Goal: Use online tool/utility: Utilize a website feature to perform a specific function

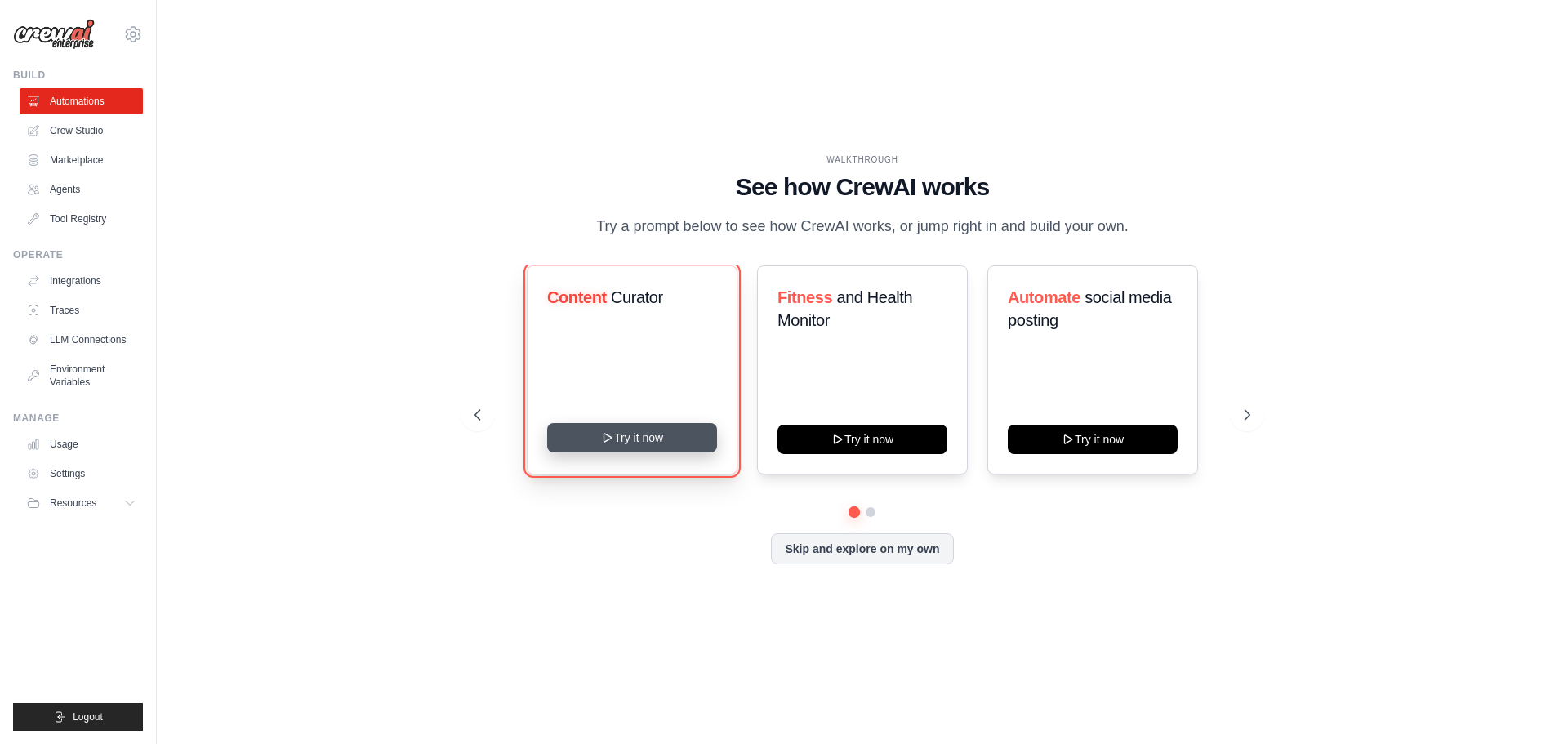
click at [594, 438] on button "Try it now" at bounding box center [631, 438] width 170 height 30
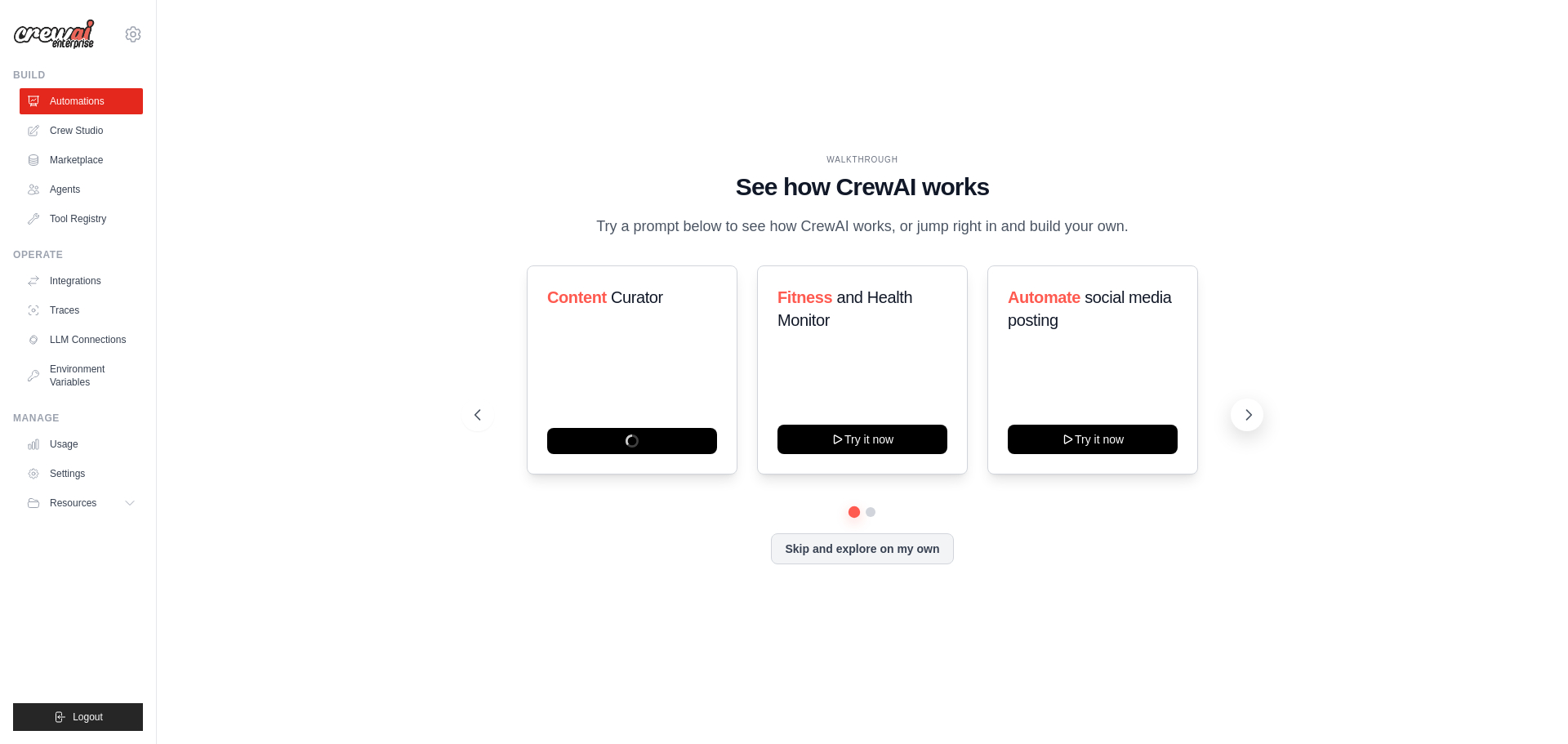
click at [1245, 416] on icon at bounding box center [1249, 416] width 17 height 17
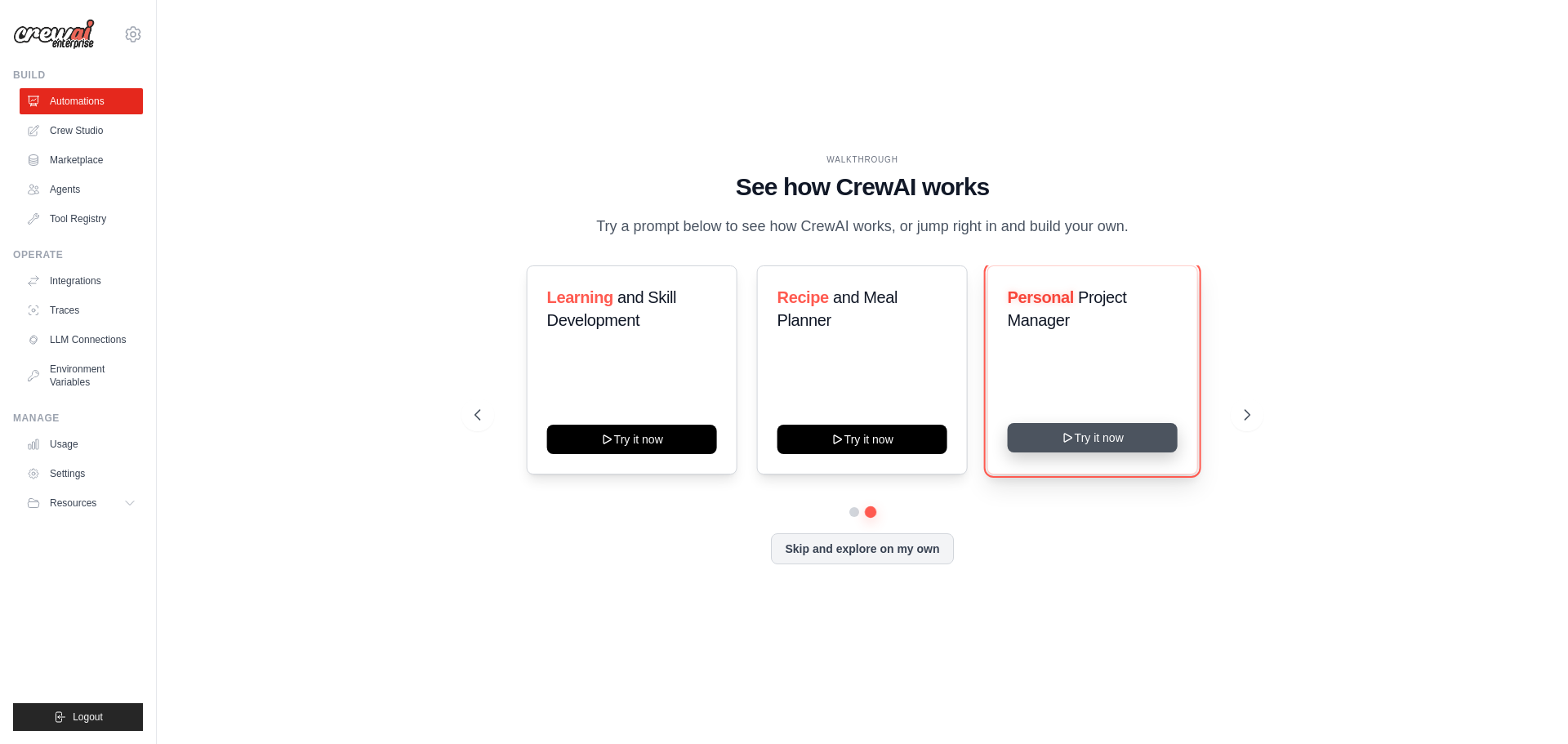
click at [1144, 440] on button "Try it now" at bounding box center [1092, 438] width 170 height 30
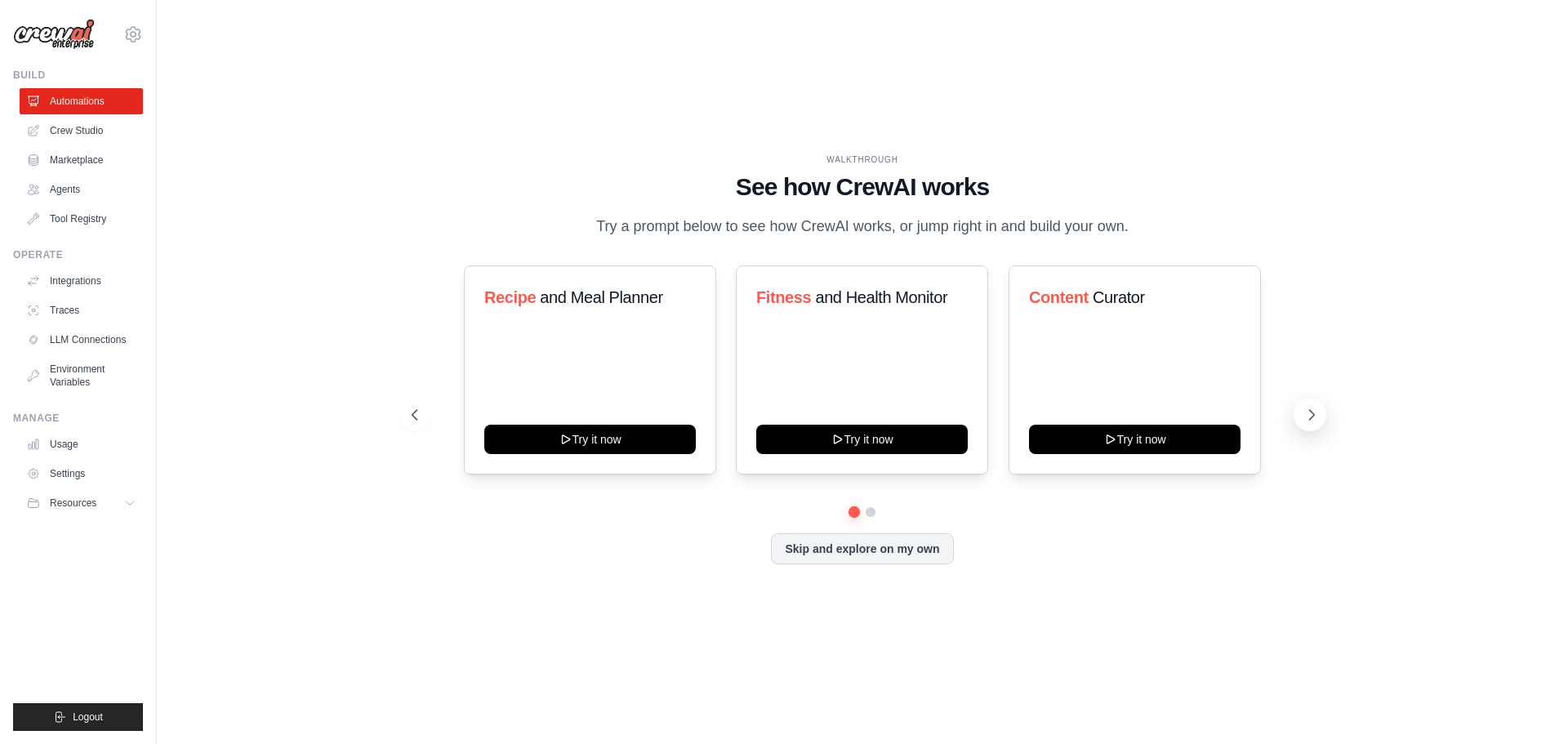
click at [1313, 417] on icon at bounding box center [1311, 415] width 5 height 10
click at [418, 417] on icon at bounding box center [414, 416] width 17 height 17
click at [1309, 417] on icon at bounding box center [1311, 416] width 17 height 17
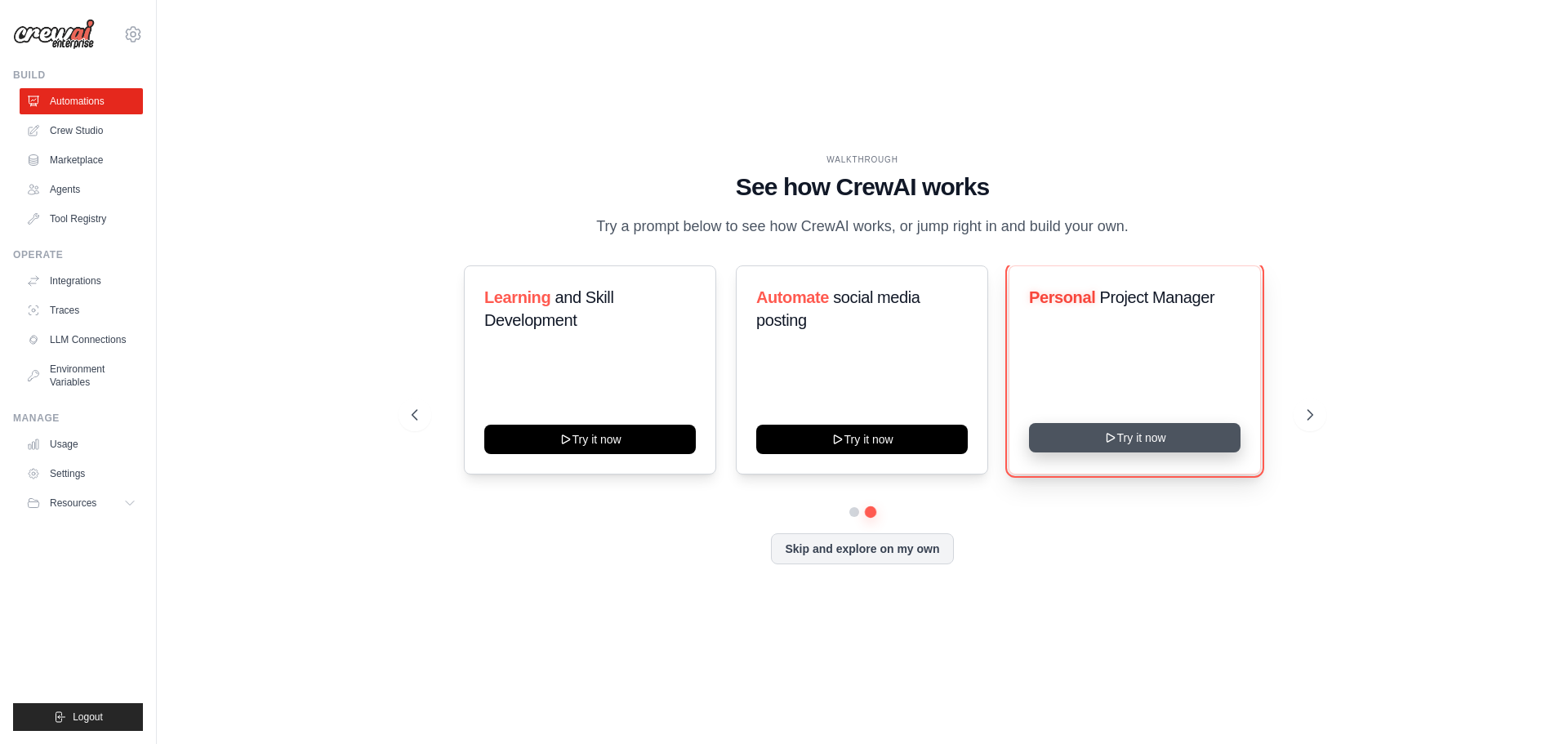
click at [1167, 439] on button "Try it now" at bounding box center [1135, 438] width 211 height 30
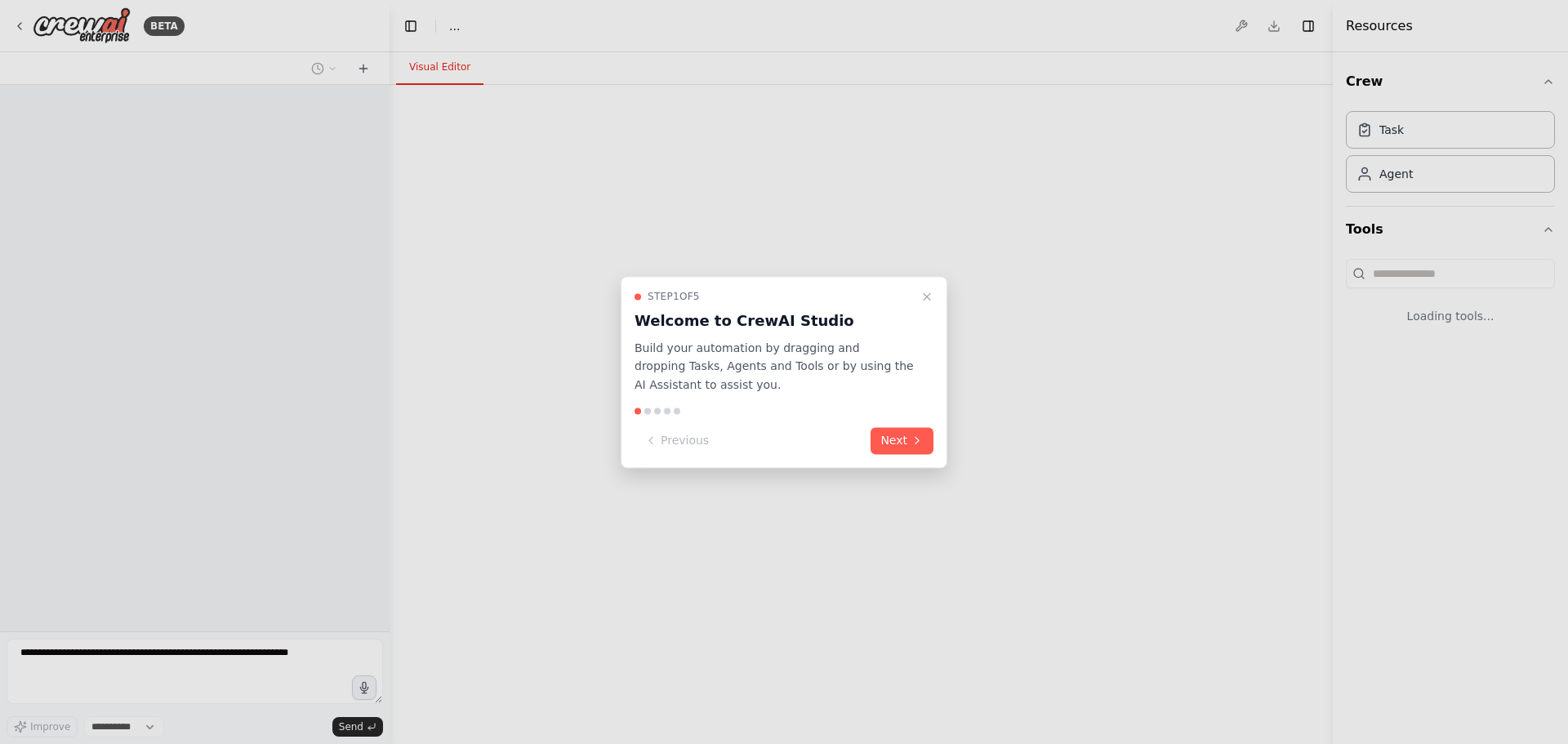
select select "****"
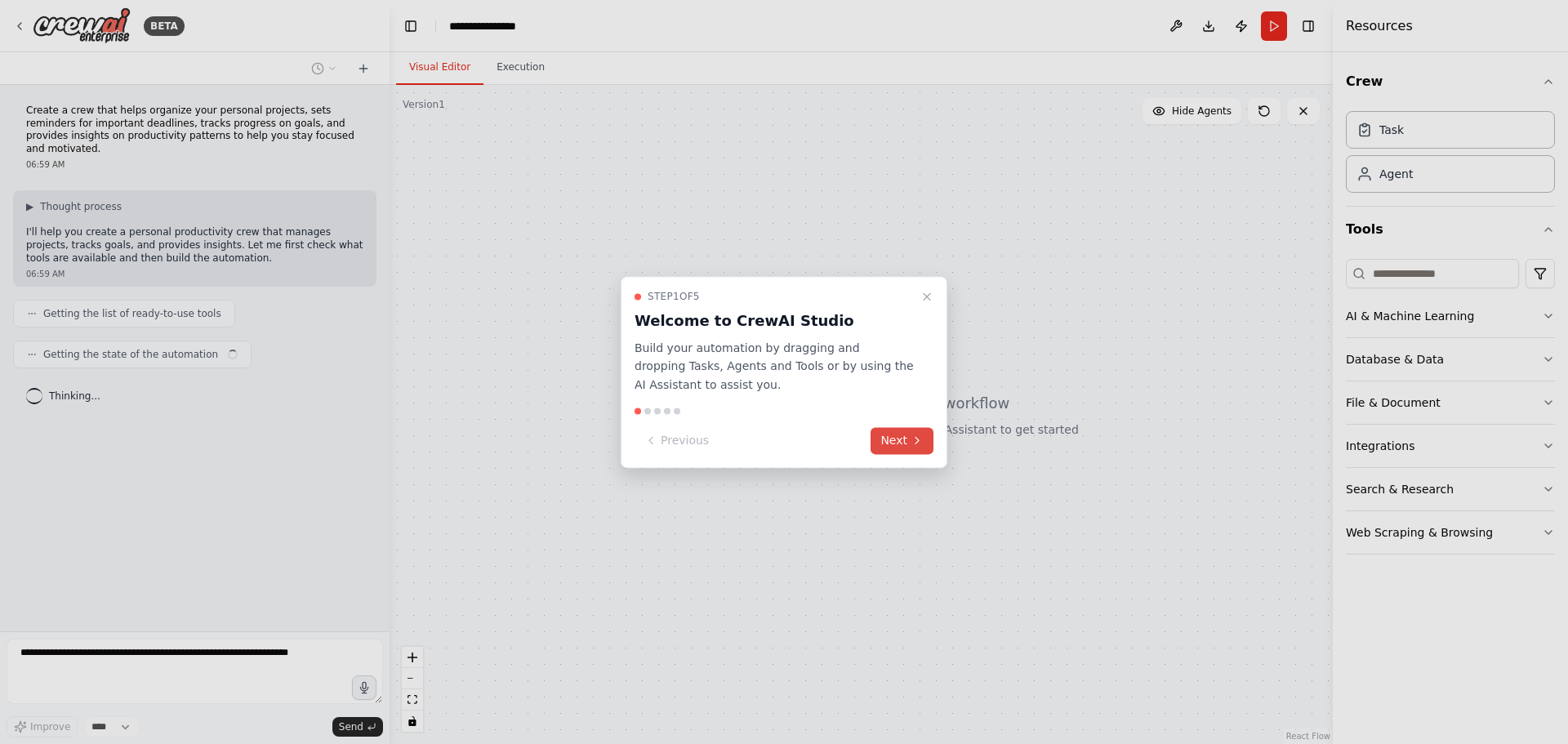
click at [906, 438] on button "Next" at bounding box center [902, 441] width 63 height 27
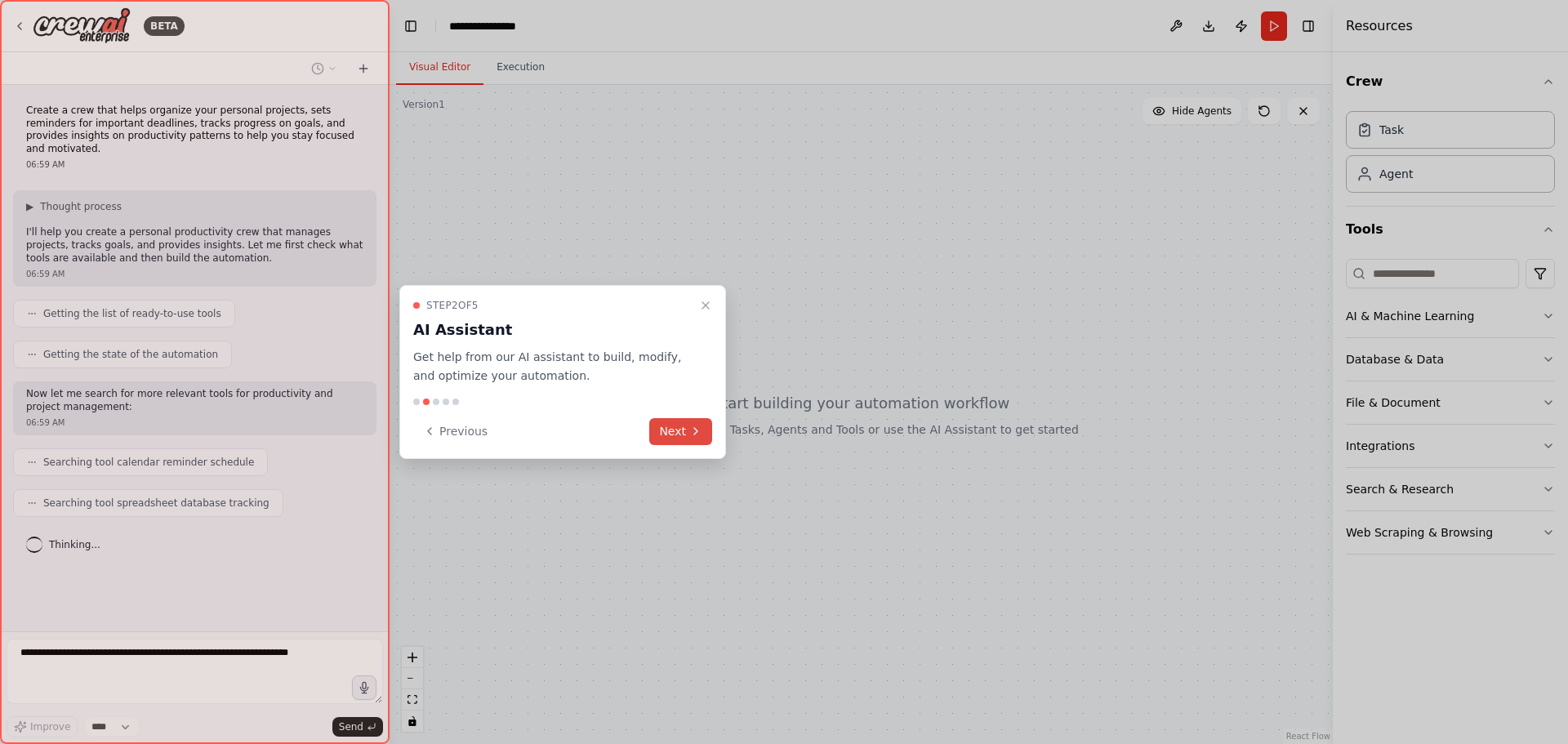
click at [682, 443] on button "Next" at bounding box center [681, 431] width 63 height 27
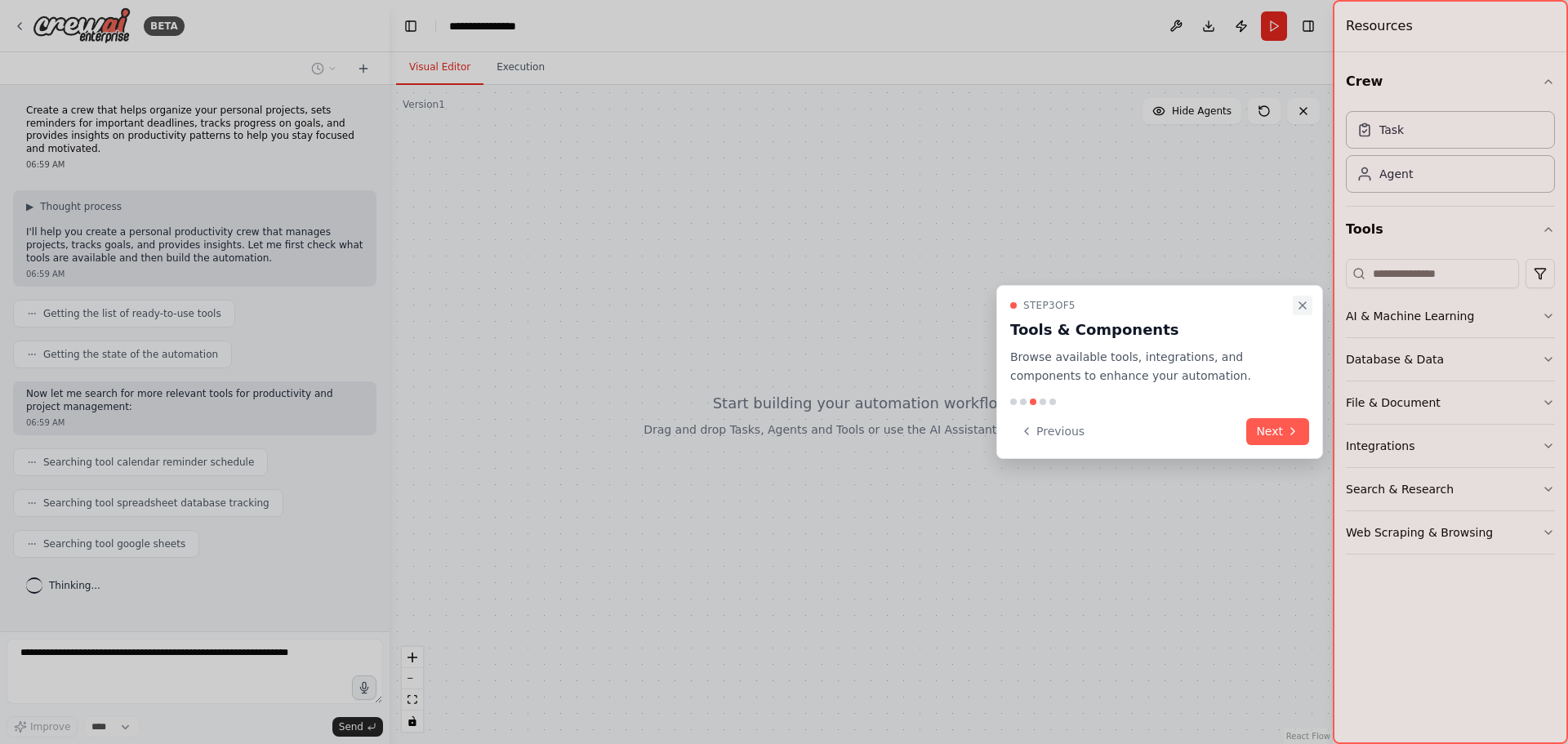
click at [1306, 302] on icon "Close walkthrough" at bounding box center [1302, 305] width 6 height 6
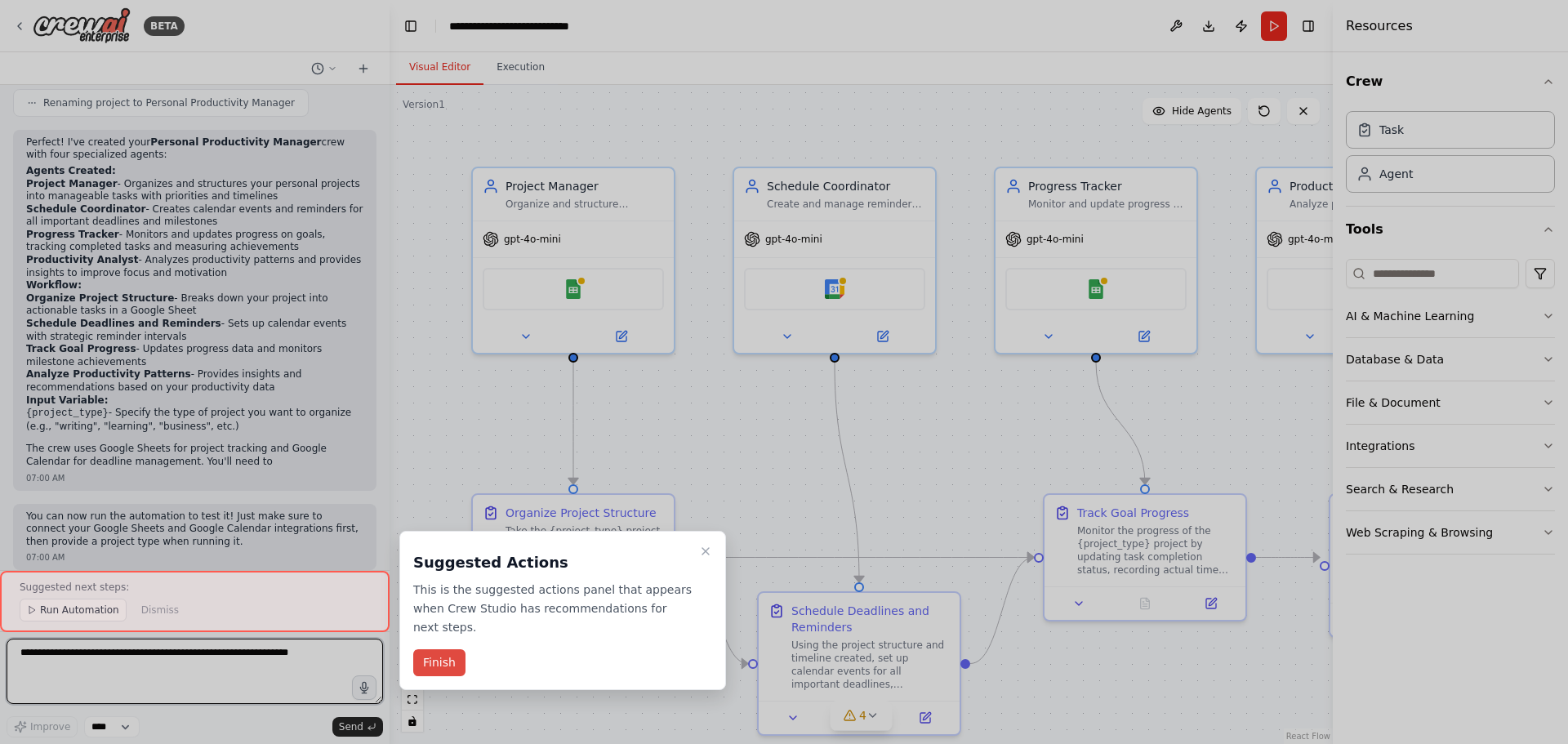
scroll to position [1038, 0]
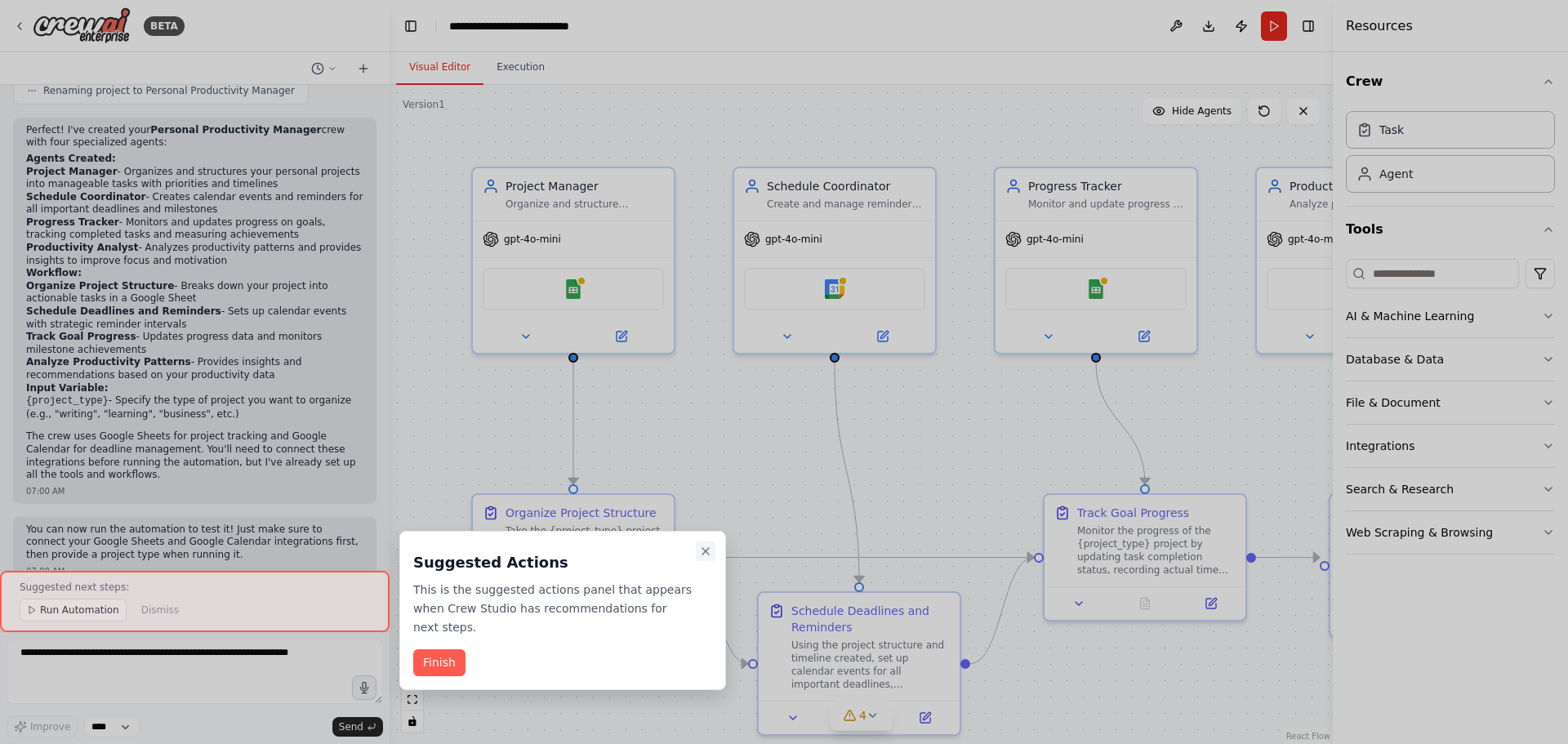
click at [708, 555] on icon "Close walkthrough" at bounding box center [705, 551] width 6 height 6
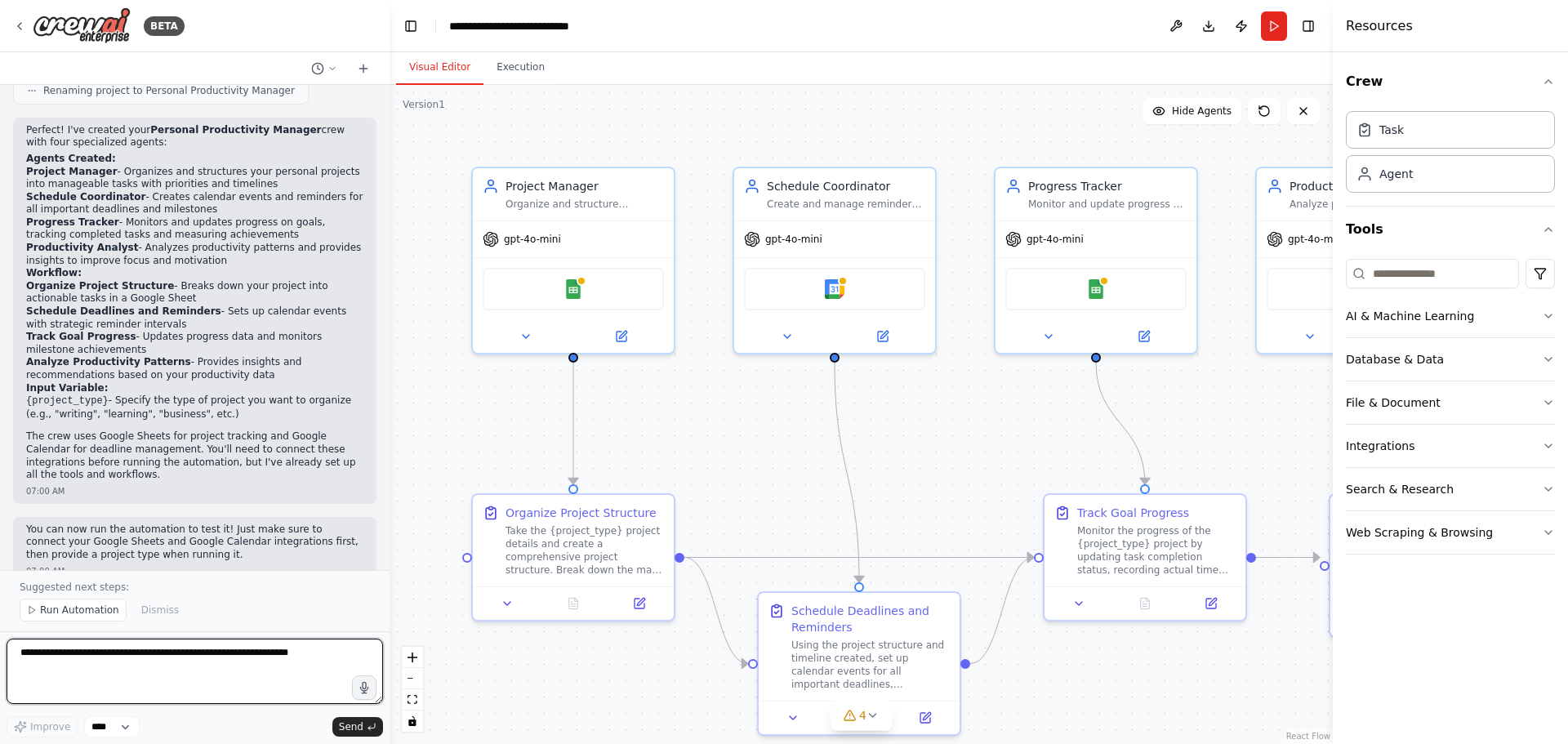
click at [295, 661] on textarea at bounding box center [195, 672] width 376 height 65
click at [101, 667] on textarea "**********" at bounding box center [195, 672] width 376 height 65
click at [19, 654] on textarea "**********" at bounding box center [195, 672] width 376 height 65
click at [42, 666] on textarea "**********" at bounding box center [195, 672] width 376 height 65
click at [87, 673] on textarea "**********" at bounding box center [195, 672] width 376 height 65
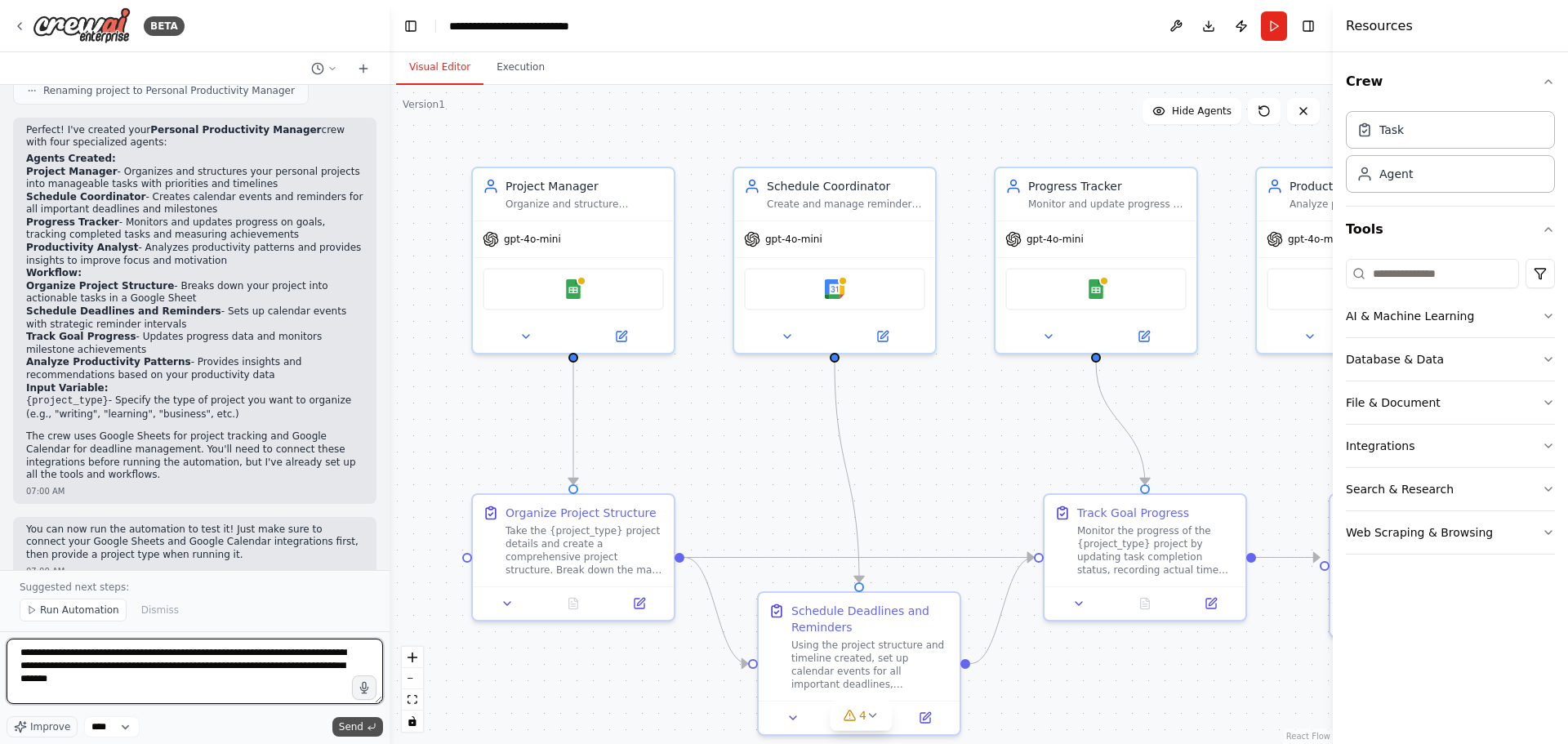
type textarea "**********"
click at [362, 731] on span "Send" at bounding box center [351, 727] width 24 height 13
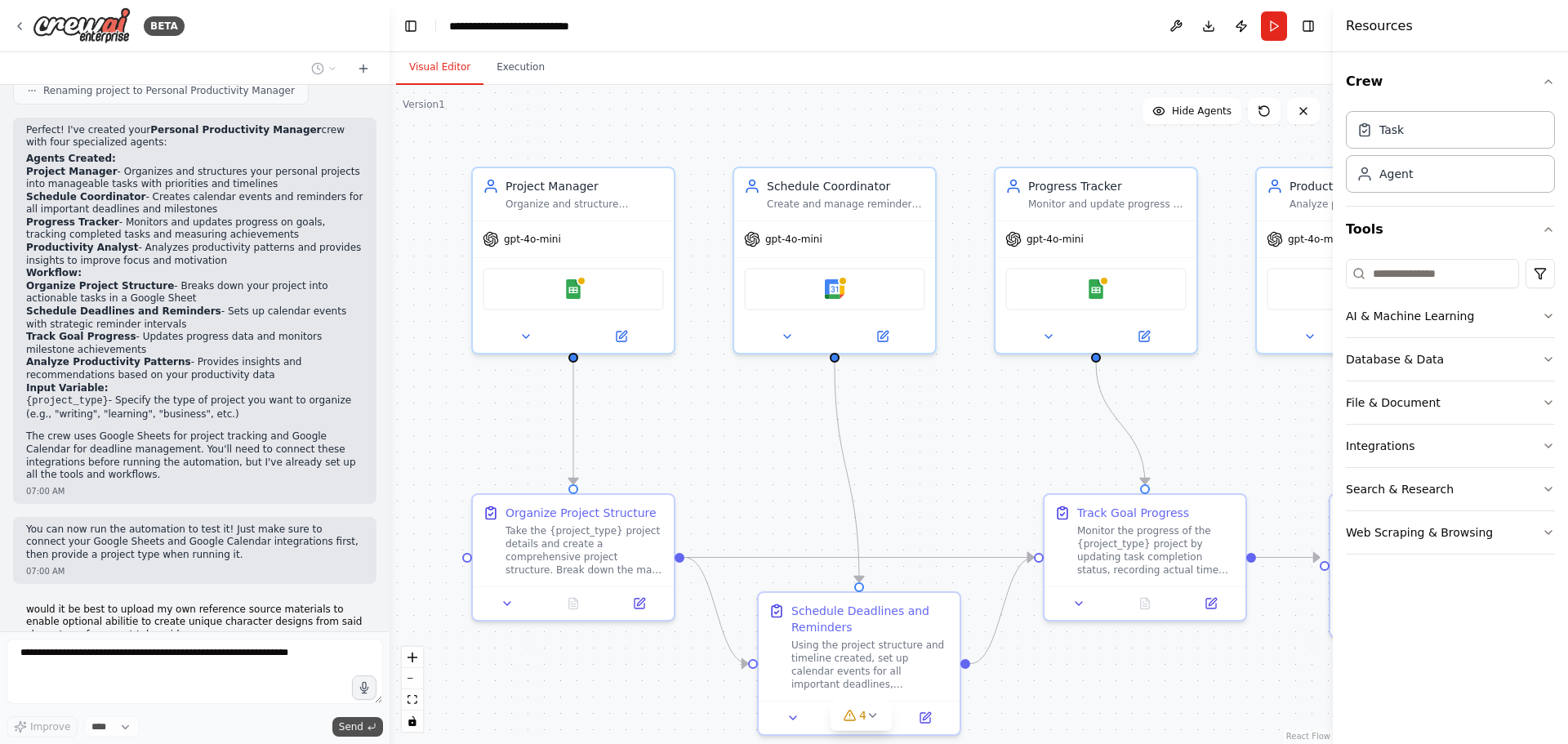
scroll to position [1099, 0]
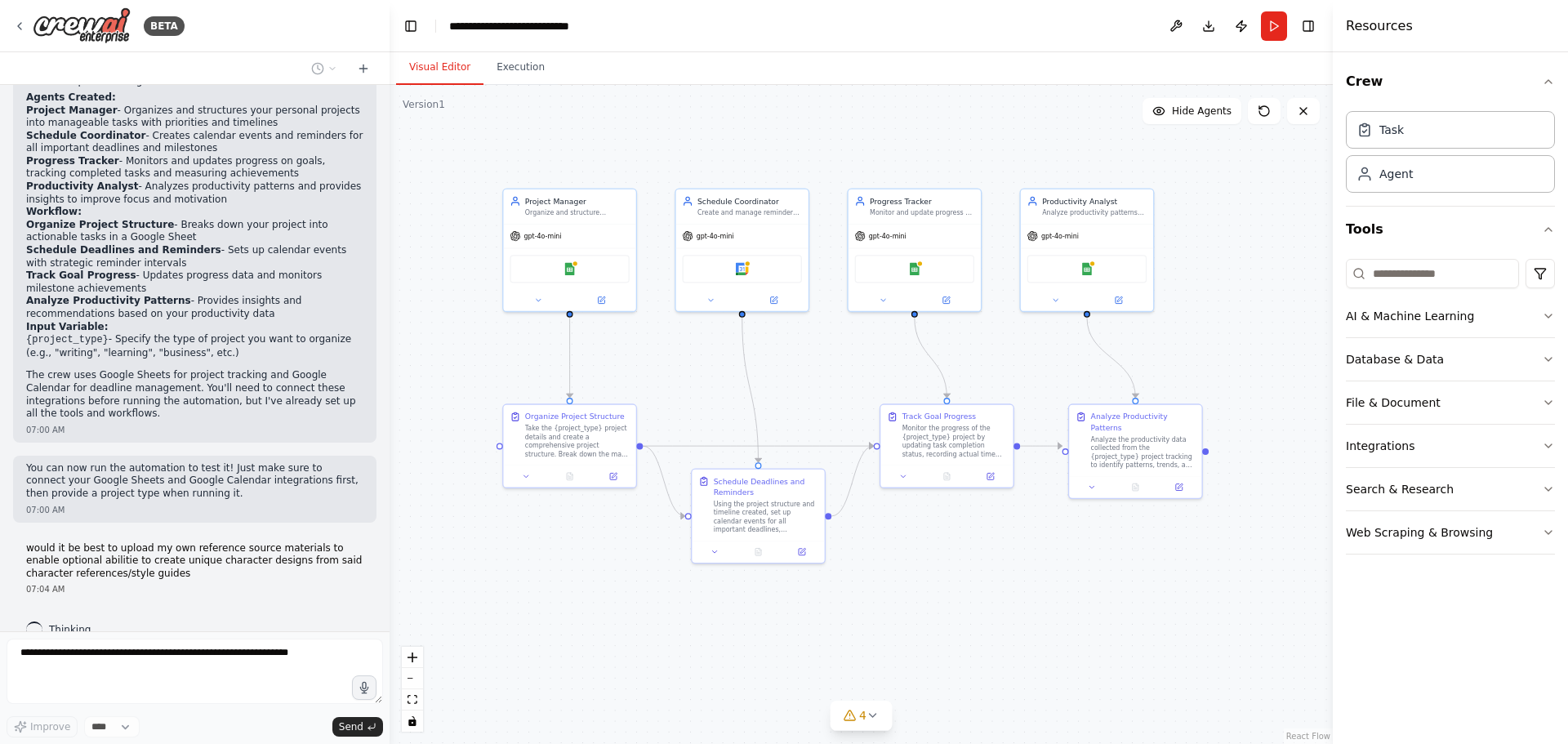
drag, startPoint x: 1138, startPoint y: 685, endPoint x: 991, endPoint y: 560, distance: 193.0
click at [991, 560] on div ".deletable-edge-delete-btn { width: 20px; height: 20px; border: 0px solid #ffff…" at bounding box center [860, 415] width 943 height 660
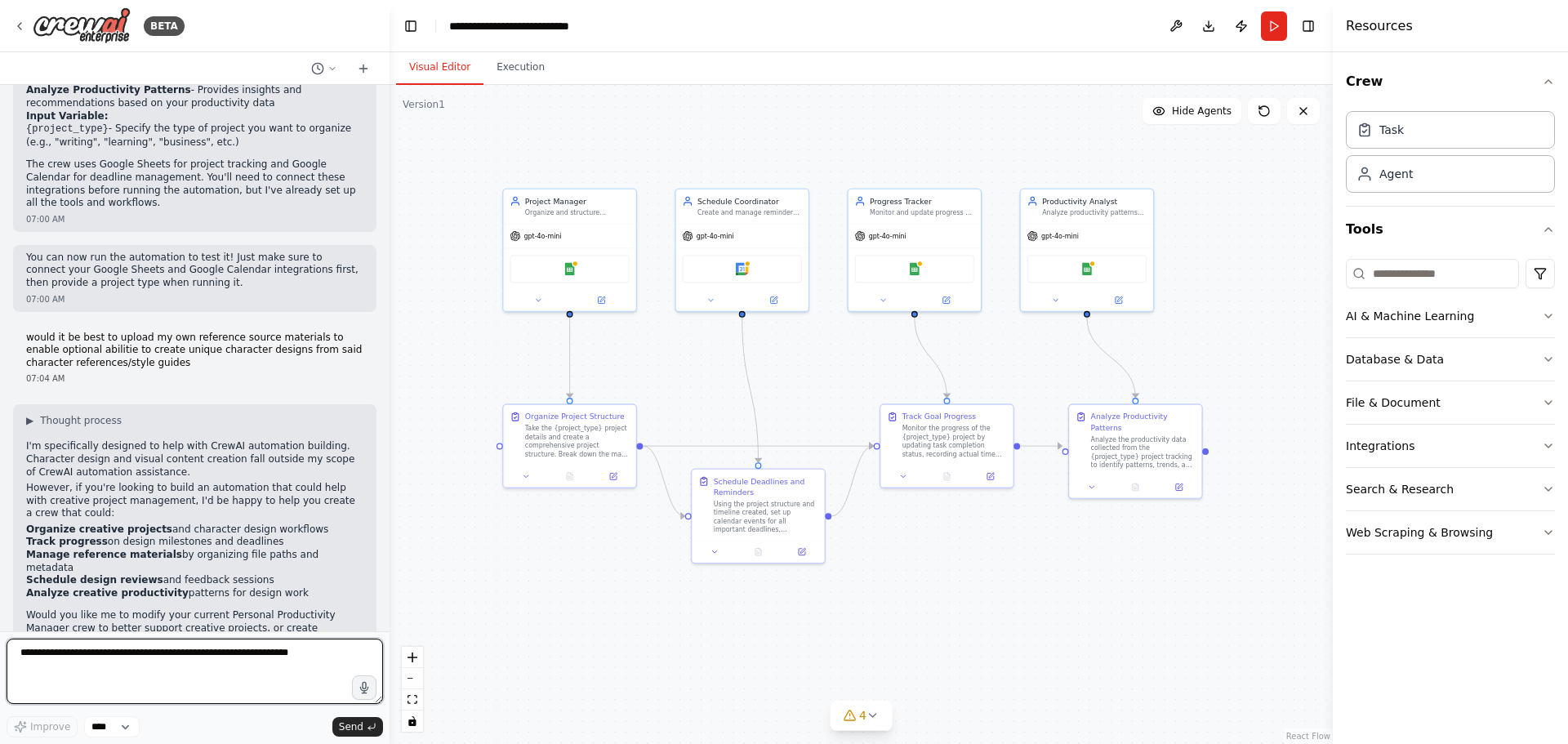
scroll to position [1323, 0]
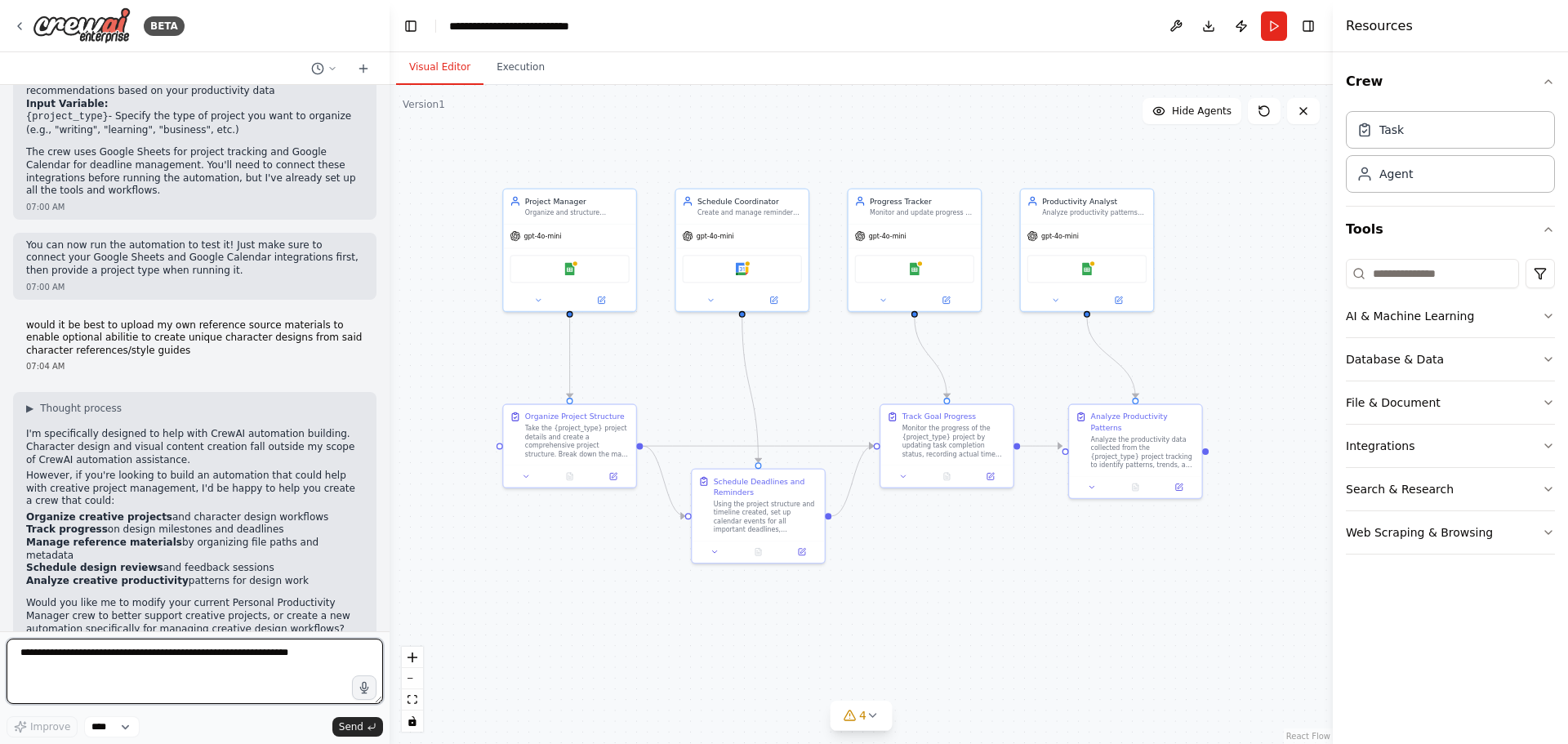
click at [96, 676] on textarea at bounding box center [195, 672] width 376 height 65
type textarea "******"
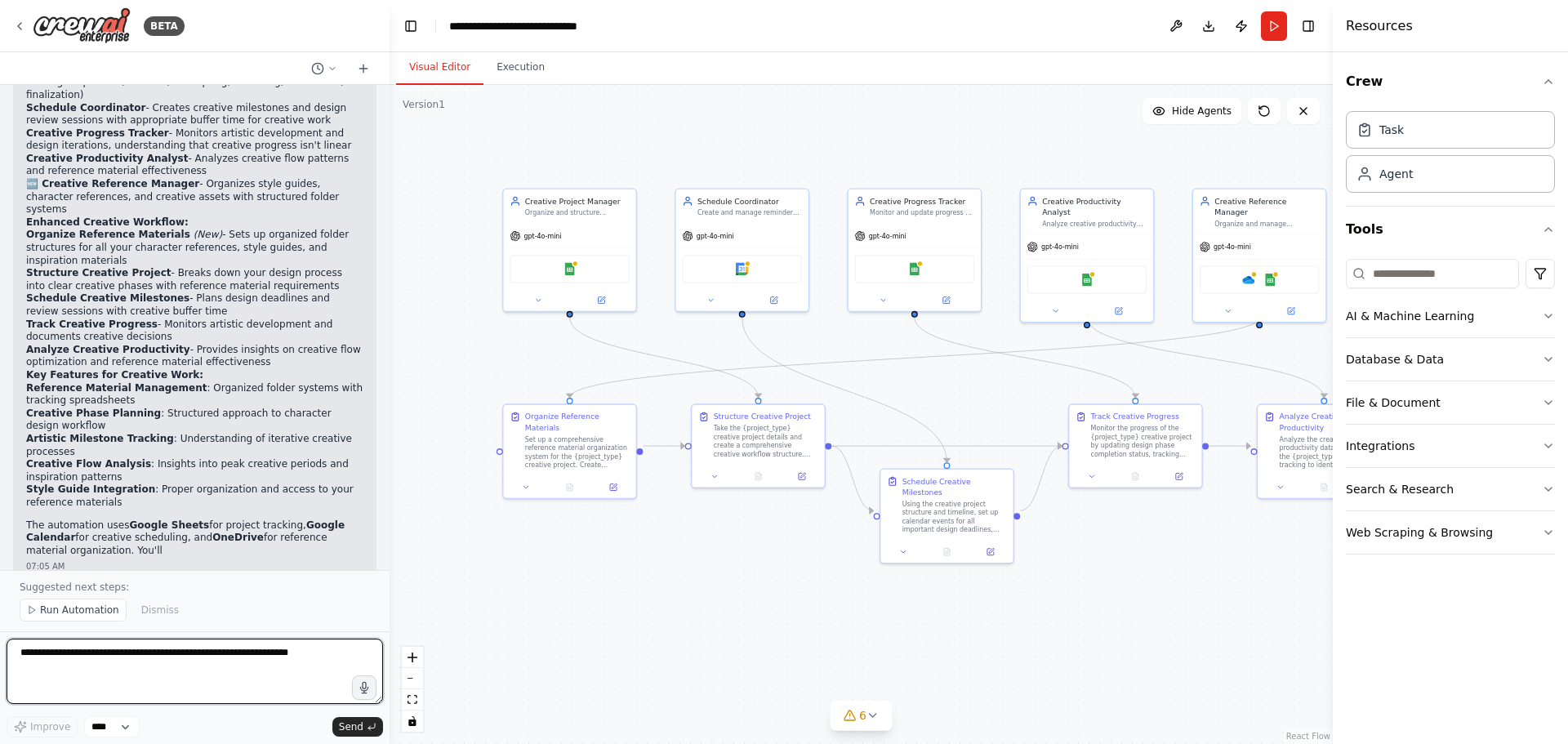
scroll to position [3110, 0]
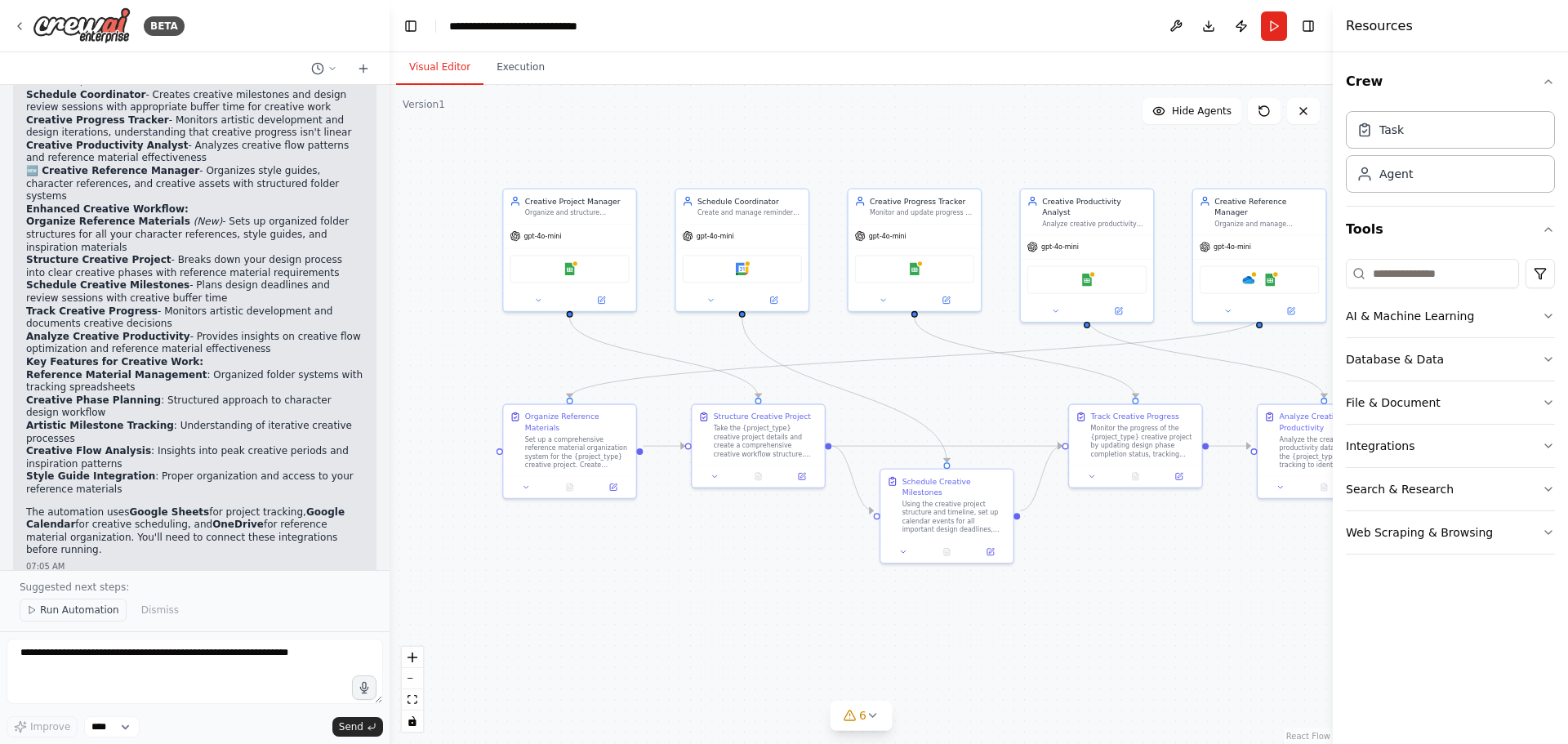
click at [89, 611] on span "Run Automation" at bounding box center [79, 610] width 79 height 13
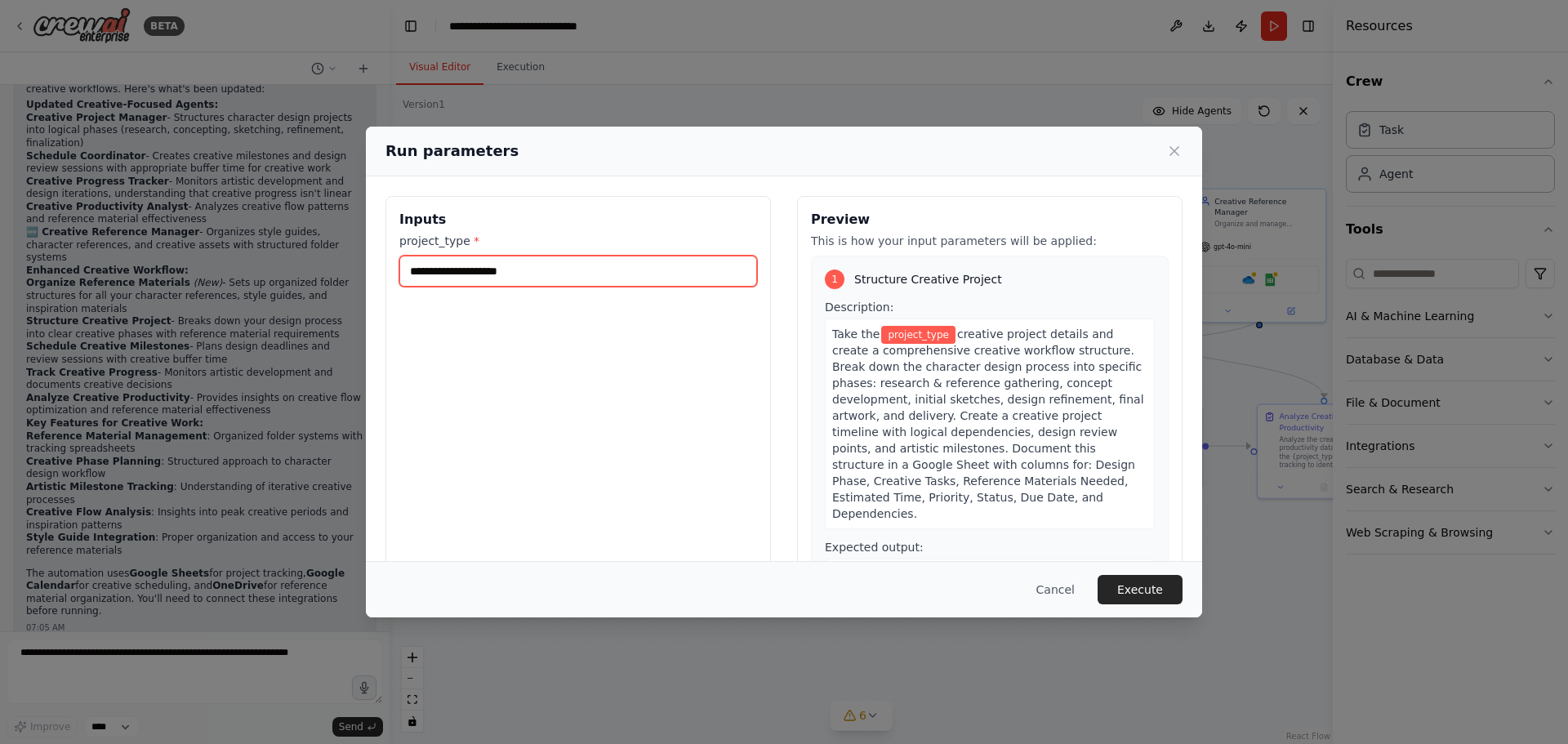
click at [577, 284] on input "project_type *" at bounding box center [579, 271] width 358 height 31
click at [517, 271] on input "project_type *" at bounding box center [579, 271] width 358 height 31
click at [644, 278] on input "project_type *" at bounding box center [579, 271] width 358 height 31
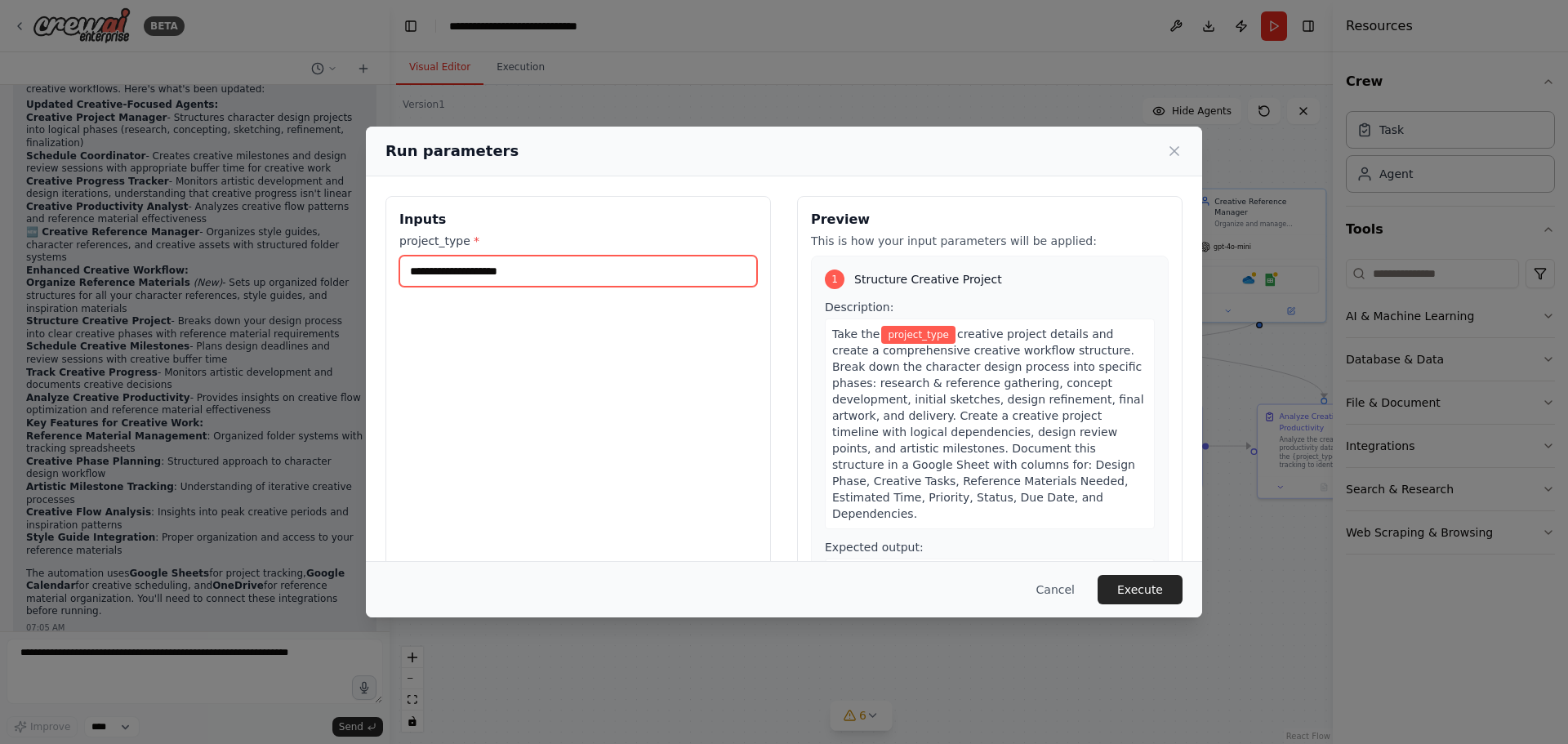
paste input "**********"
type input "**********"
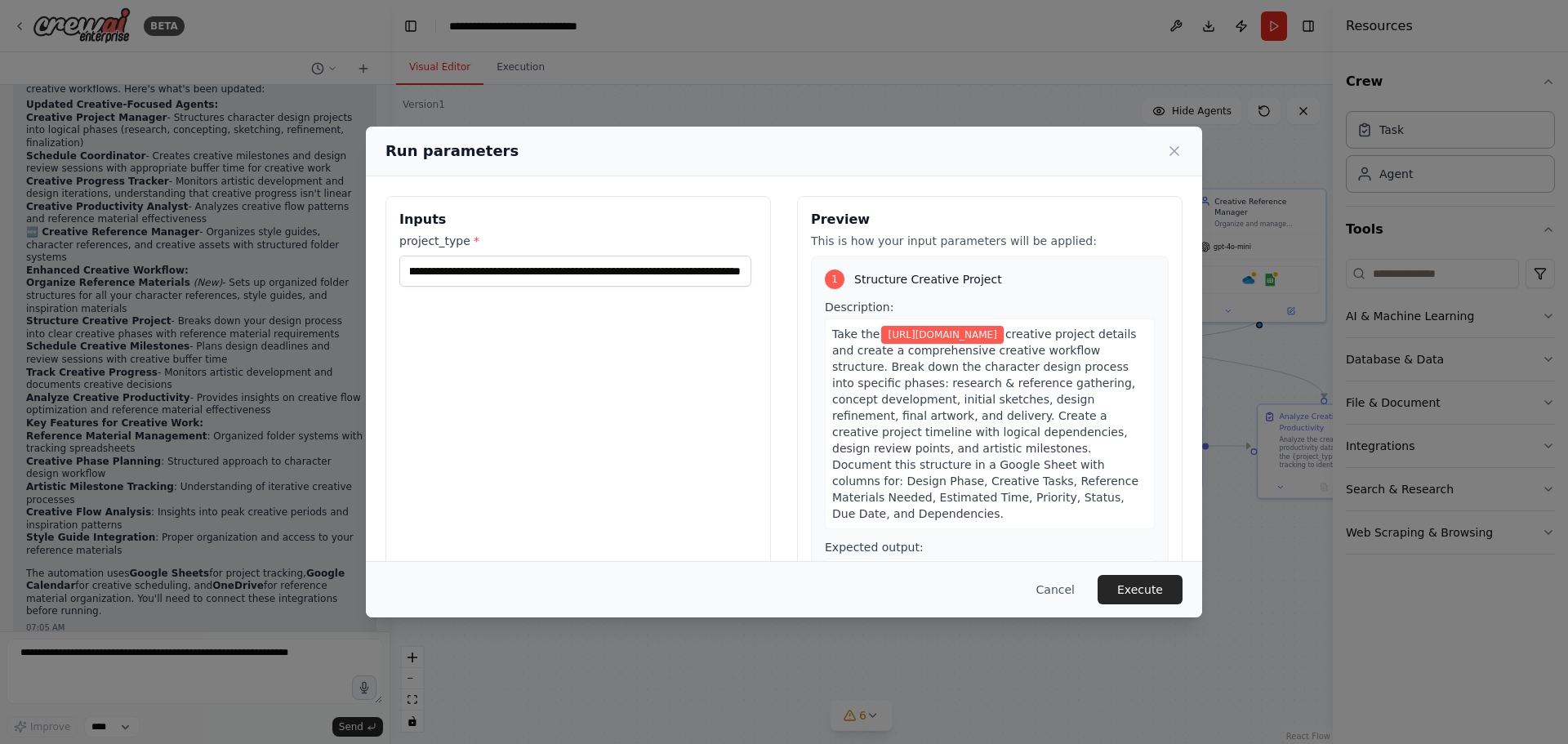
scroll to position [0, 0]
click at [935, 363] on div "Take the https://1drv.ms/f/c/eceb946d4245d6ec/EjdqeDfWoEBJnORdrPjX1DYB8umniFg9I…" at bounding box center [989, 423] width 330 height 211
click at [943, 387] on span "creative project details and create a comprehensive creative workflow structure…" at bounding box center [985, 424] width 306 height 193
click at [947, 366] on span "creative project details and create a comprehensive creative workflow structure…" at bounding box center [985, 424] width 306 height 193
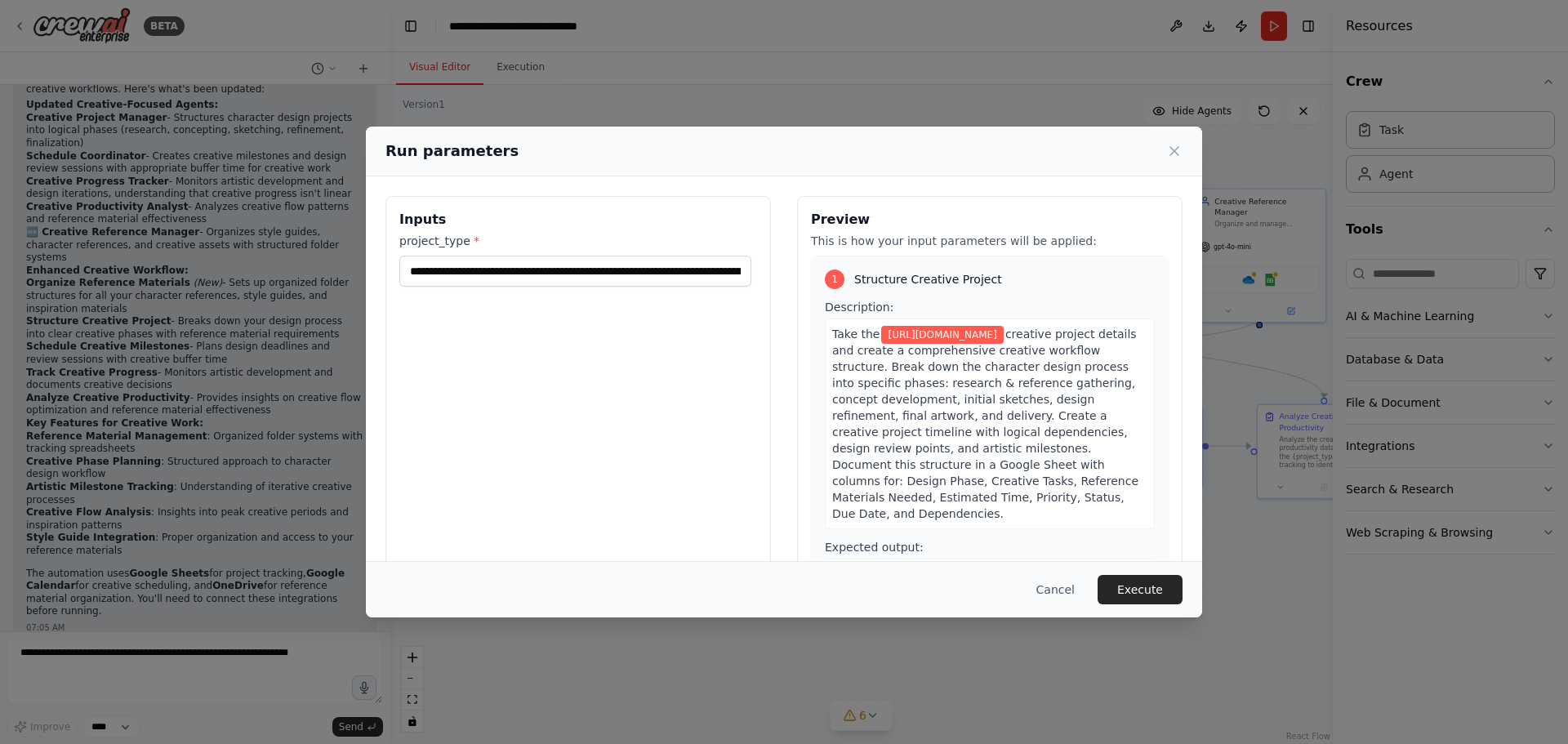
click at [939, 369] on span "creative project details and create a comprehensive creative workflow structure…" at bounding box center [985, 424] width 306 height 193
drag, startPoint x: 937, startPoint y: 369, endPoint x: 915, endPoint y: 363, distance: 22.8
click at [916, 364] on div "Take the https://1drv.ms/f/c/eceb946d4245d6ec/EjdqeDfWoEBJnORdrPjX1DYB8umniFg9I…" at bounding box center [989, 423] width 330 height 211
drag, startPoint x: 920, startPoint y: 401, endPoint x: 923, endPoint y: 387, distance: 14.3
click at [922, 392] on span "creative project details and create a comprehensive creative workflow structure…" at bounding box center [985, 424] width 306 height 193
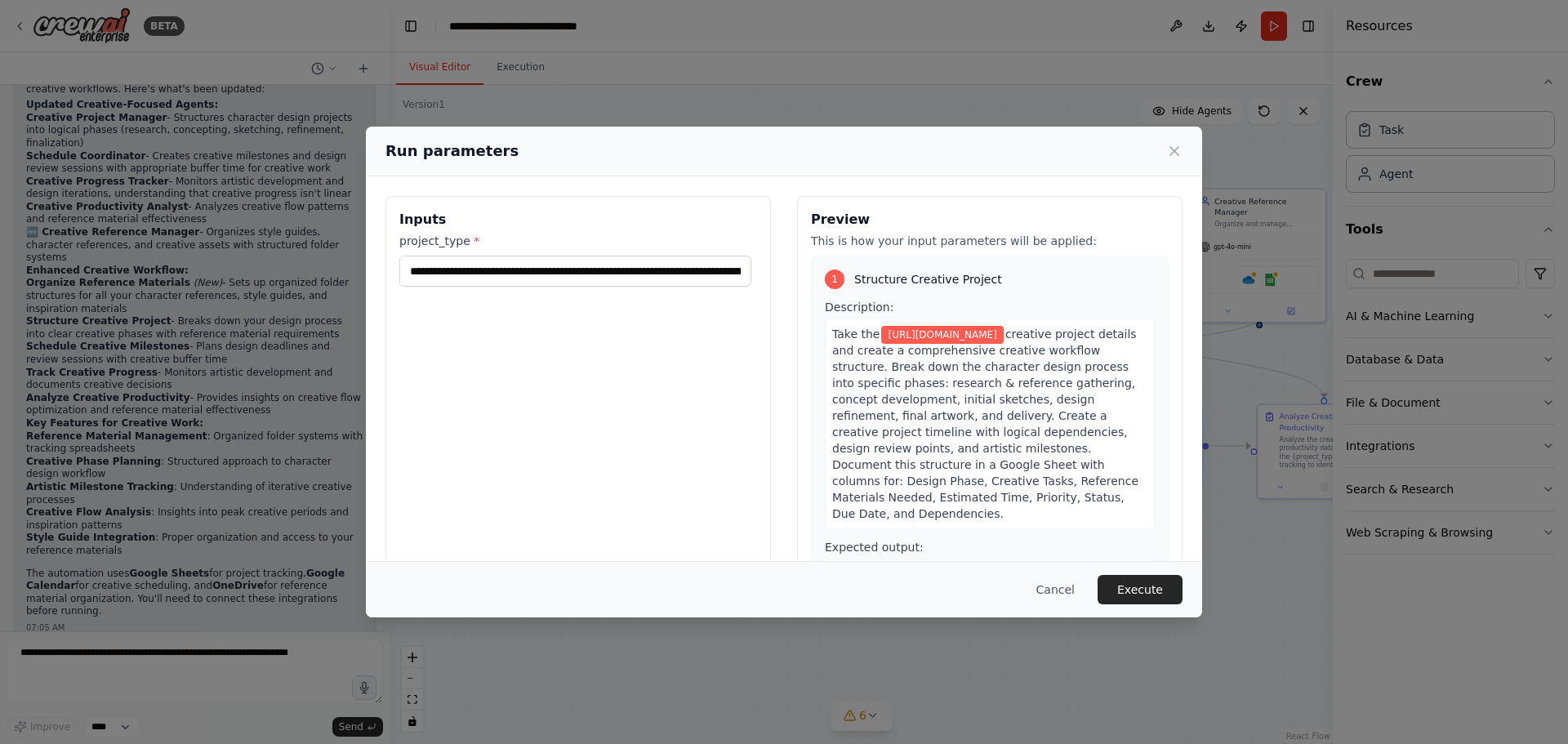
click at [932, 344] on span "https://1drv.ms/f/c/eceb946d4245d6ec/EjdqeDfWoEBJnORdrPjX1DYB8umniFg9IIJgx-pU04…" at bounding box center [941, 334] width 121 height 18
click at [937, 366] on span "creative project details and create a comprehensive creative workflow structure…" at bounding box center [985, 424] width 306 height 193
click at [940, 366] on span "creative project details and create a comprehensive creative workflow structure…" at bounding box center [985, 424] width 306 height 193
click at [940, 367] on span "creative project details and create a comprehensive creative workflow structure…" at bounding box center [985, 424] width 306 height 193
click at [1128, 588] on button "Execute" at bounding box center [1141, 590] width 85 height 30
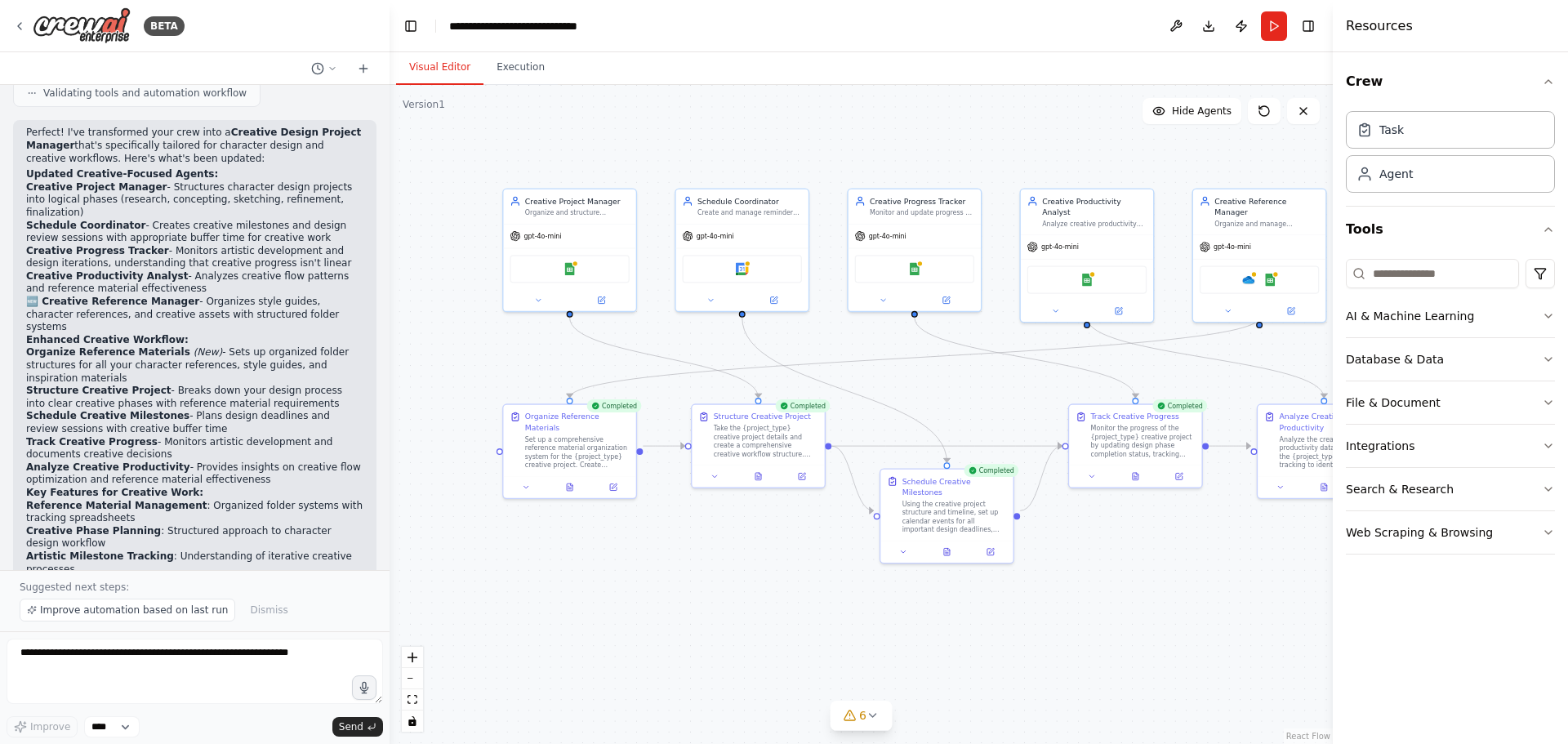
scroll to position [3110, 0]
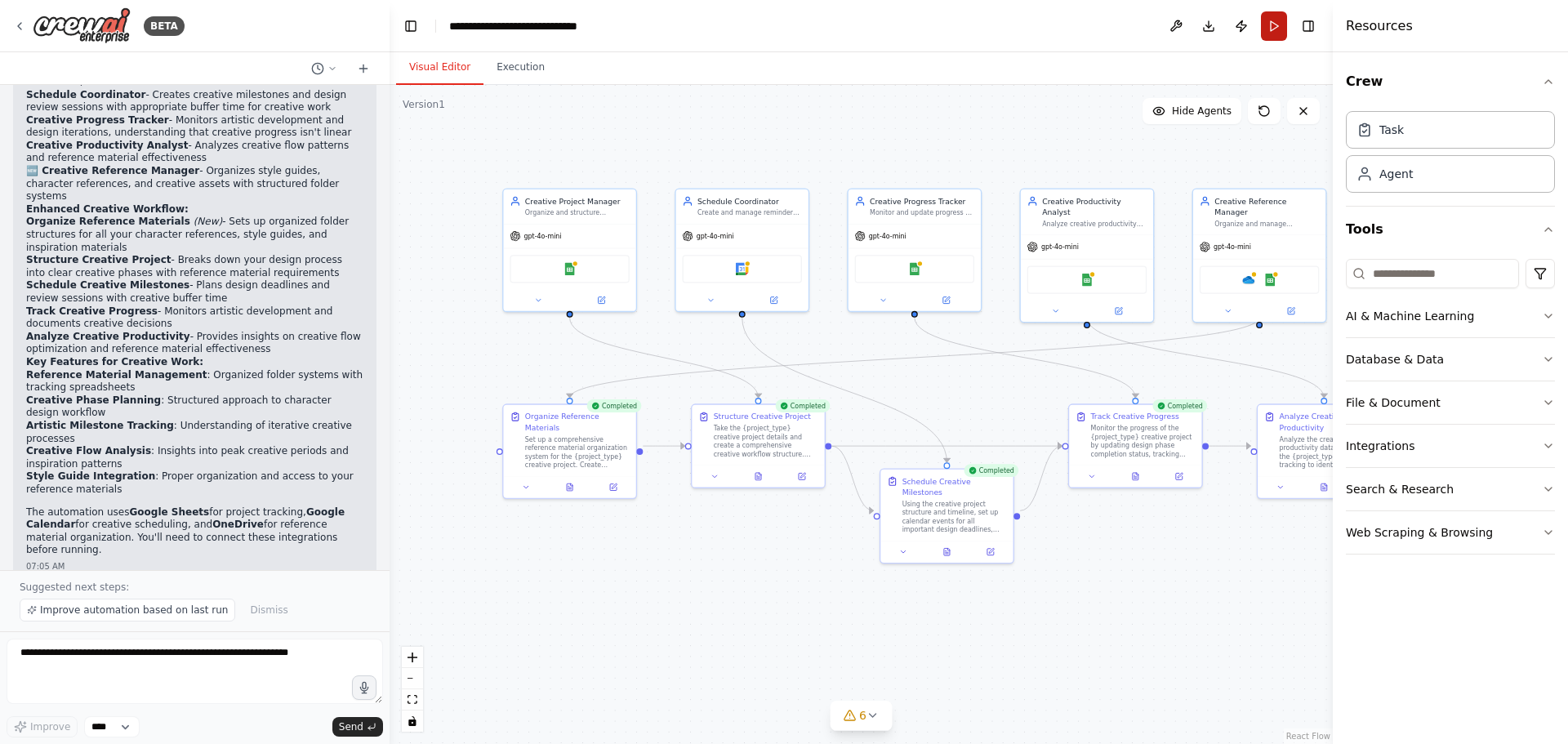
click at [1281, 31] on button "Run" at bounding box center [1274, 26] width 26 height 30
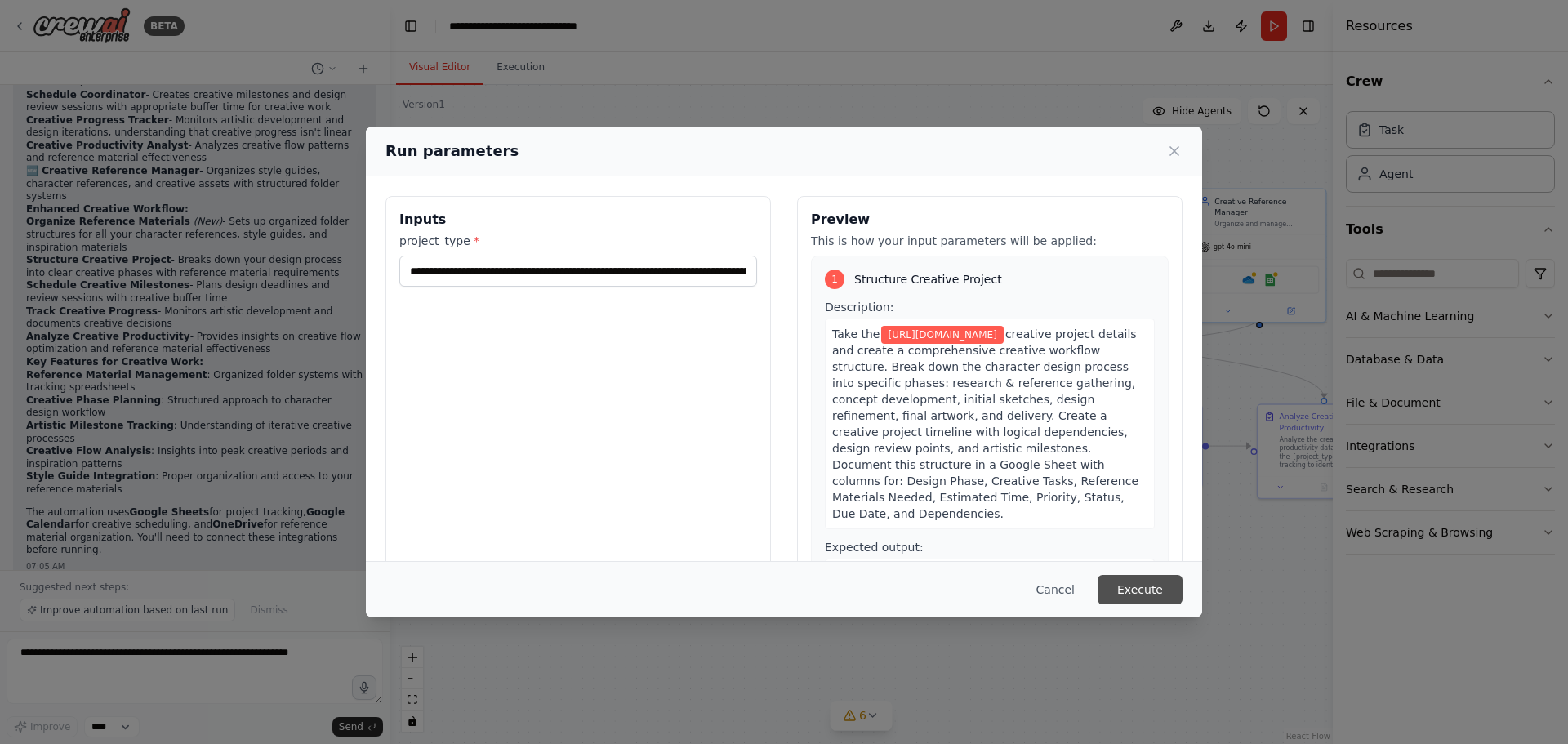
click at [1129, 589] on button "Execute" at bounding box center [1141, 590] width 85 height 30
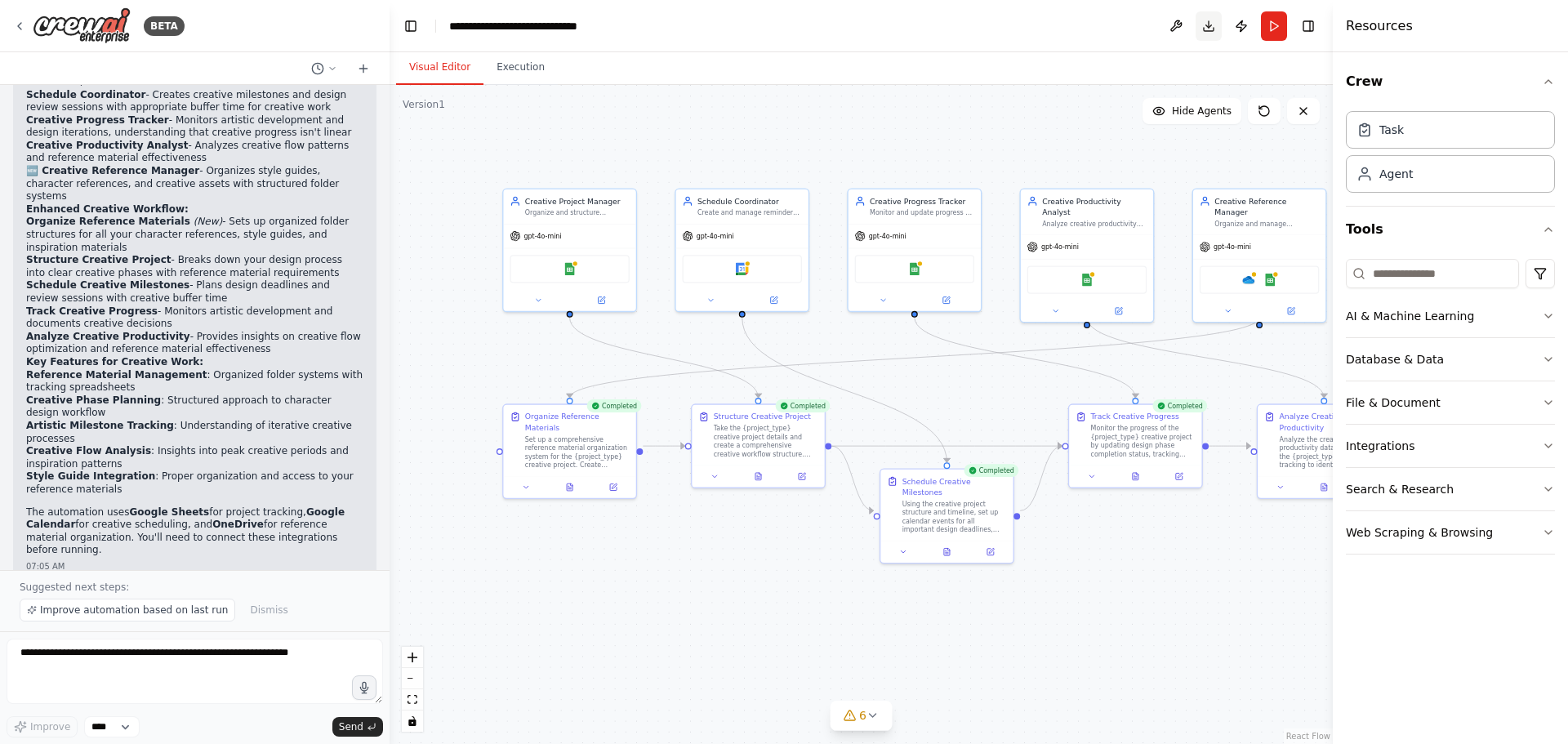
click at [1214, 27] on button "Download" at bounding box center [1208, 26] width 26 height 30
click at [1305, 25] on button "Toggle Right Sidebar" at bounding box center [1307, 26] width 23 height 23
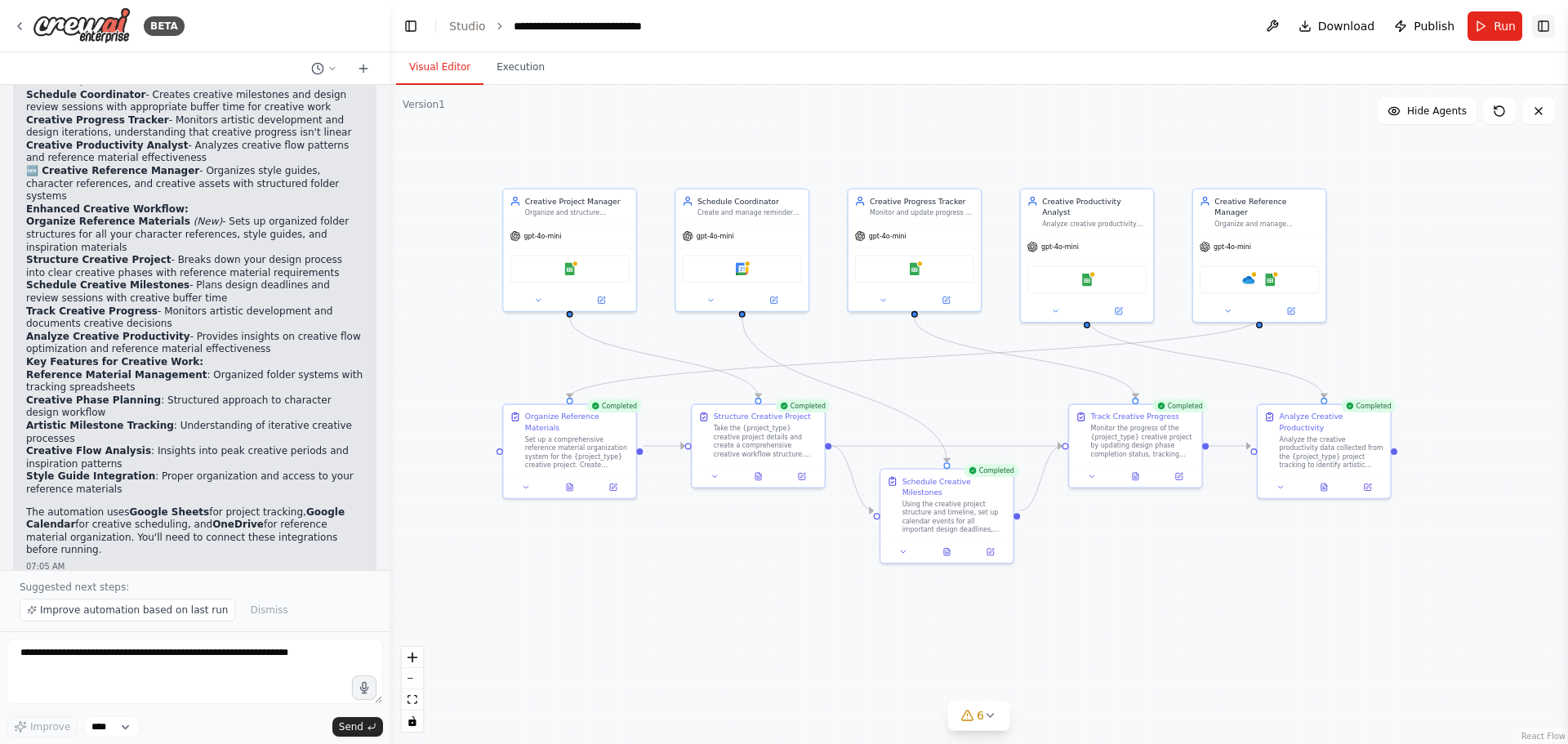
click at [1541, 28] on button "Toggle Right Sidebar" at bounding box center [1543, 26] width 23 height 23
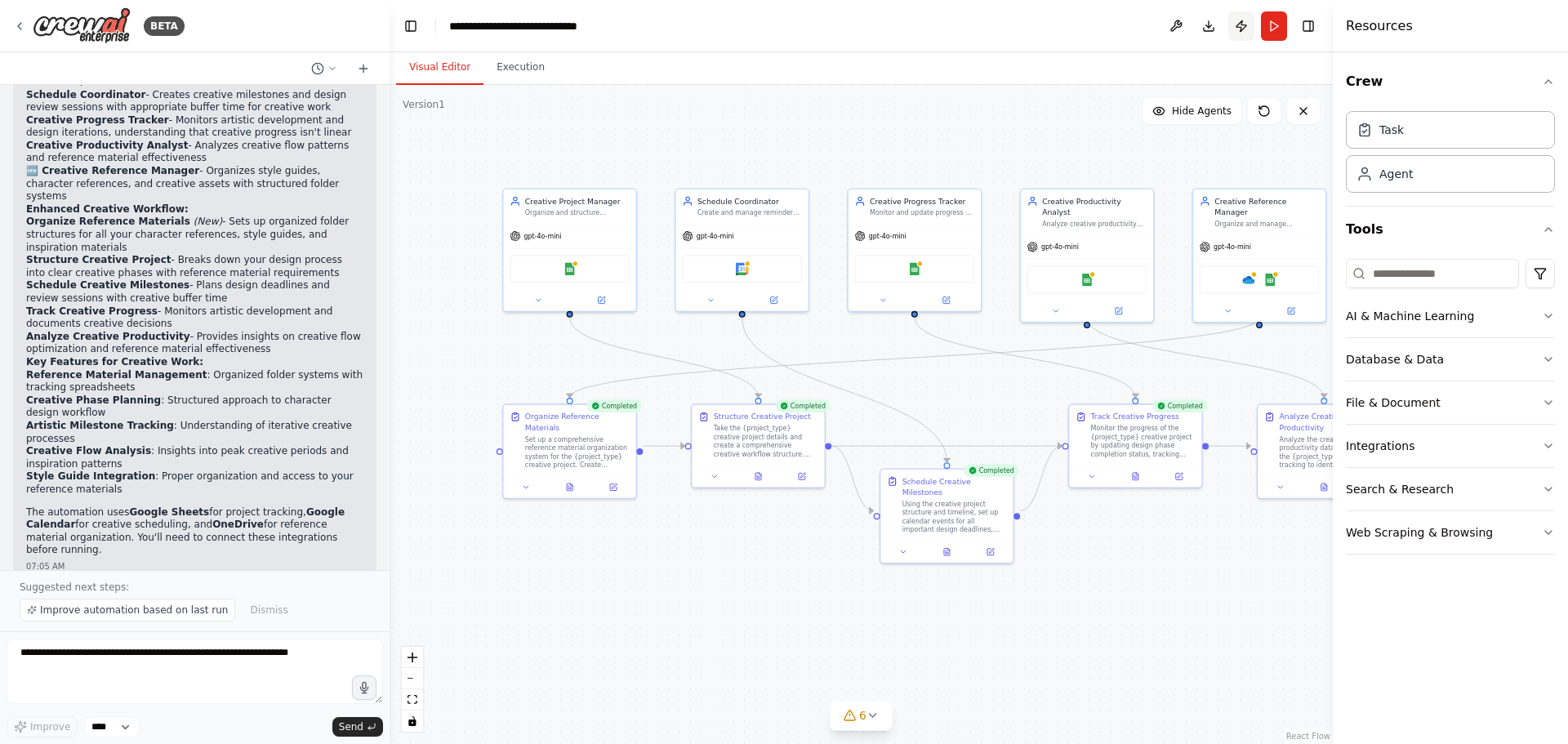
click at [1238, 28] on button "Publish" at bounding box center [1241, 26] width 26 height 30
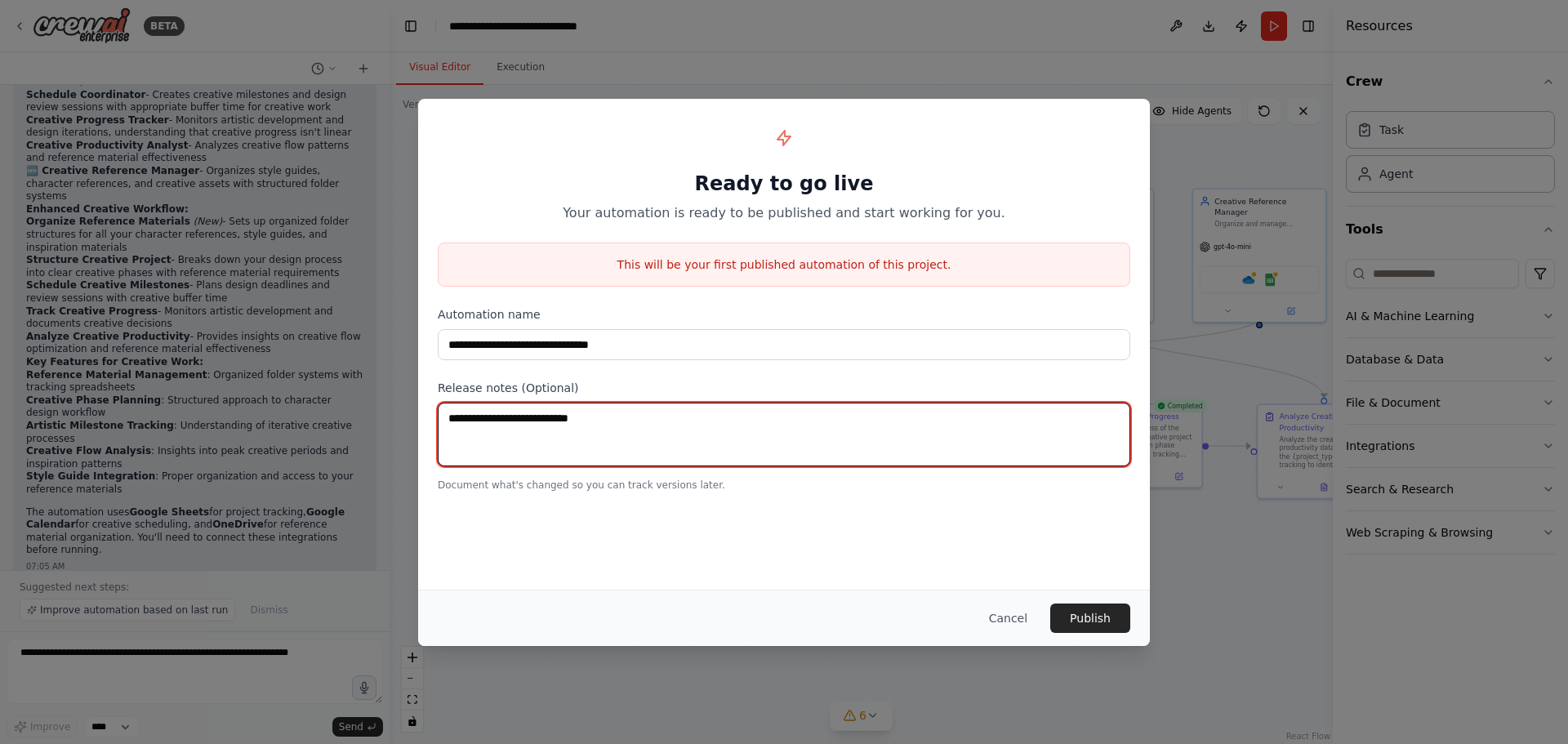
drag, startPoint x: 612, startPoint y: 417, endPoint x: 478, endPoint y: 417, distance: 134.0
click at [478, 417] on textarea at bounding box center [784, 434] width 693 height 64
drag, startPoint x: 606, startPoint y: 418, endPoint x: 427, endPoint y: 431, distance: 179.5
click at [427, 431] on div "**********" at bounding box center [784, 305] width 732 height 413
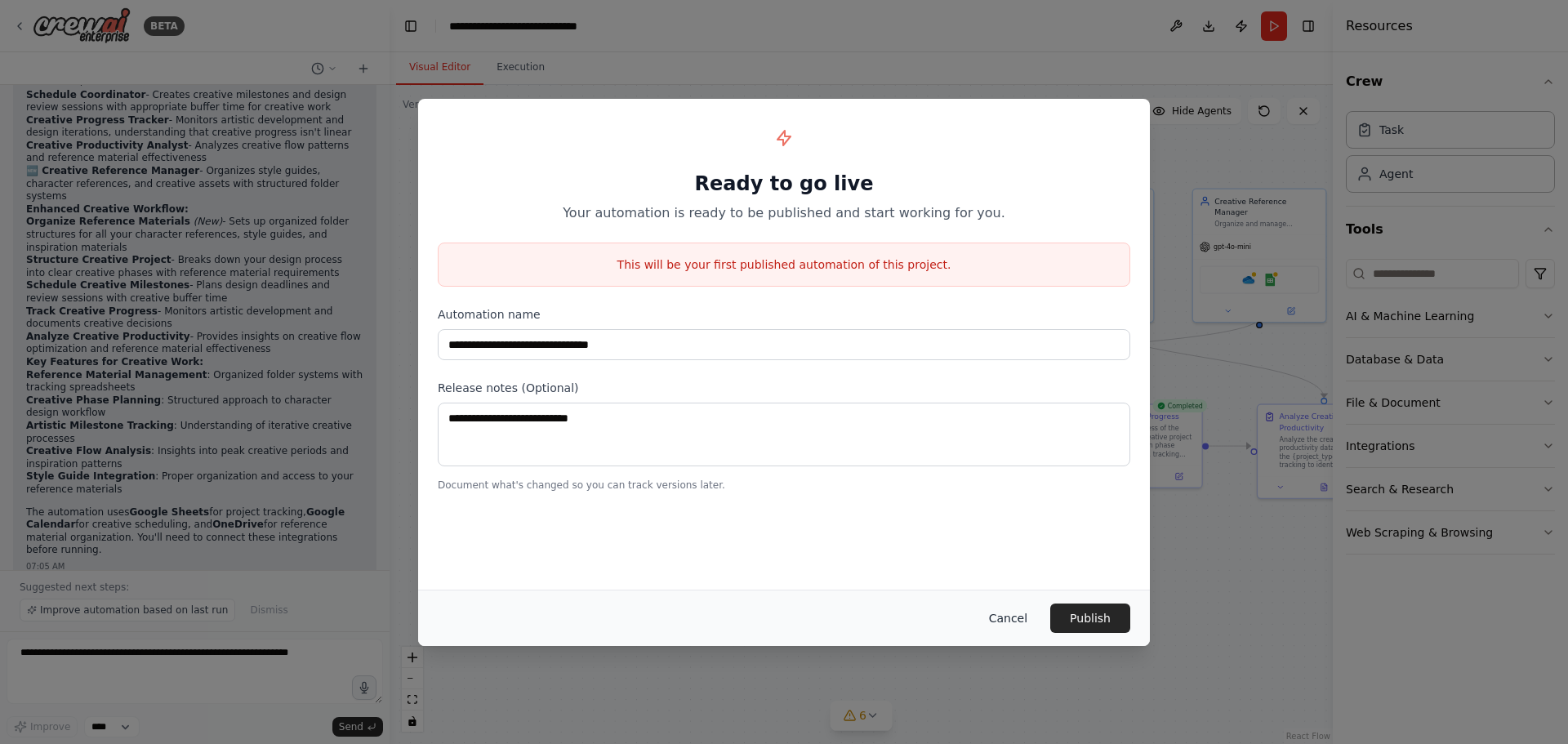
click at [1028, 616] on button "Cancel" at bounding box center [1008, 619] width 65 height 30
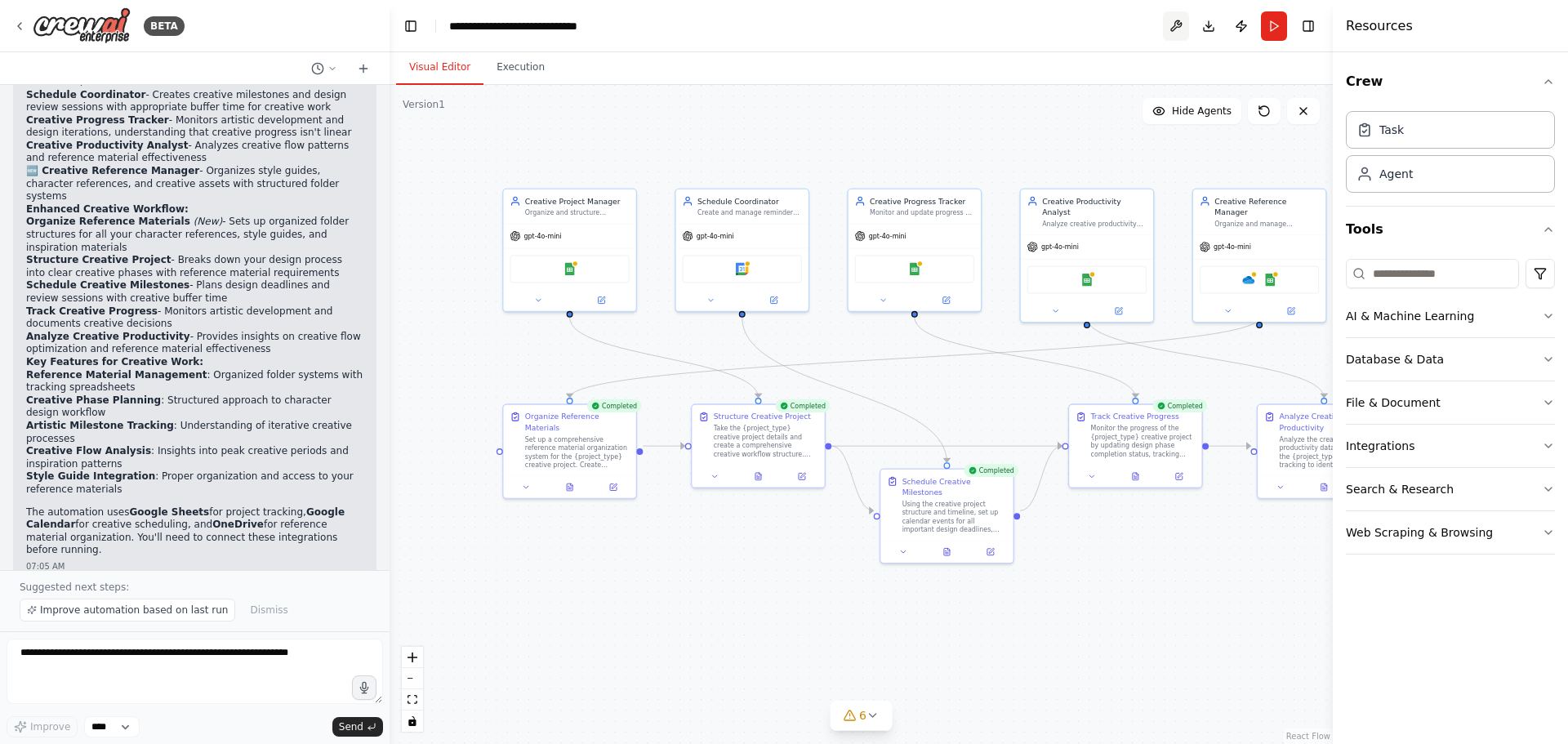
click at [1180, 28] on button at bounding box center [1176, 26] width 26 height 30
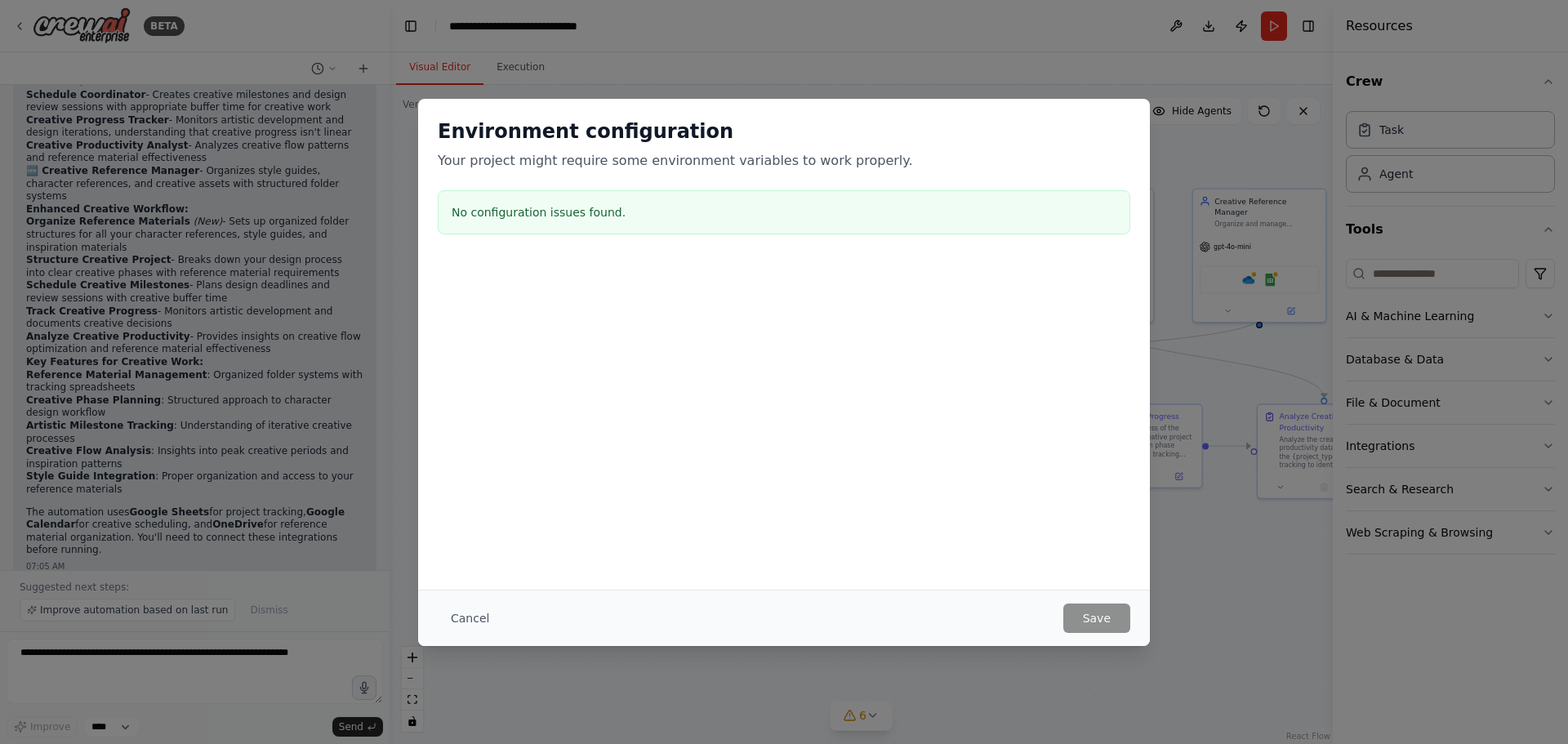
click at [1201, 571] on div "Environment configuration Your project might require some environment variables…" at bounding box center [784, 372] width 1568 height 744
click at [1221, 582] on div "Environment configuration Your project might require some environment variables…" at bounding box center [784, 372] width 1568 height 744
click at [756, 71] on div "Environment configuration Your project might require some environment variables…" at bounding box center [784, 372] width 1568 height 744
click at [714, 114] on div "Environment configuration Your project might require some environment variables…" at bounding box center [784, 180] width 732 height 161
click at [659, 86] on div "Environment configuration Your project might require some environment variables…" at bounding box center [784, 372] width 1568 height 744
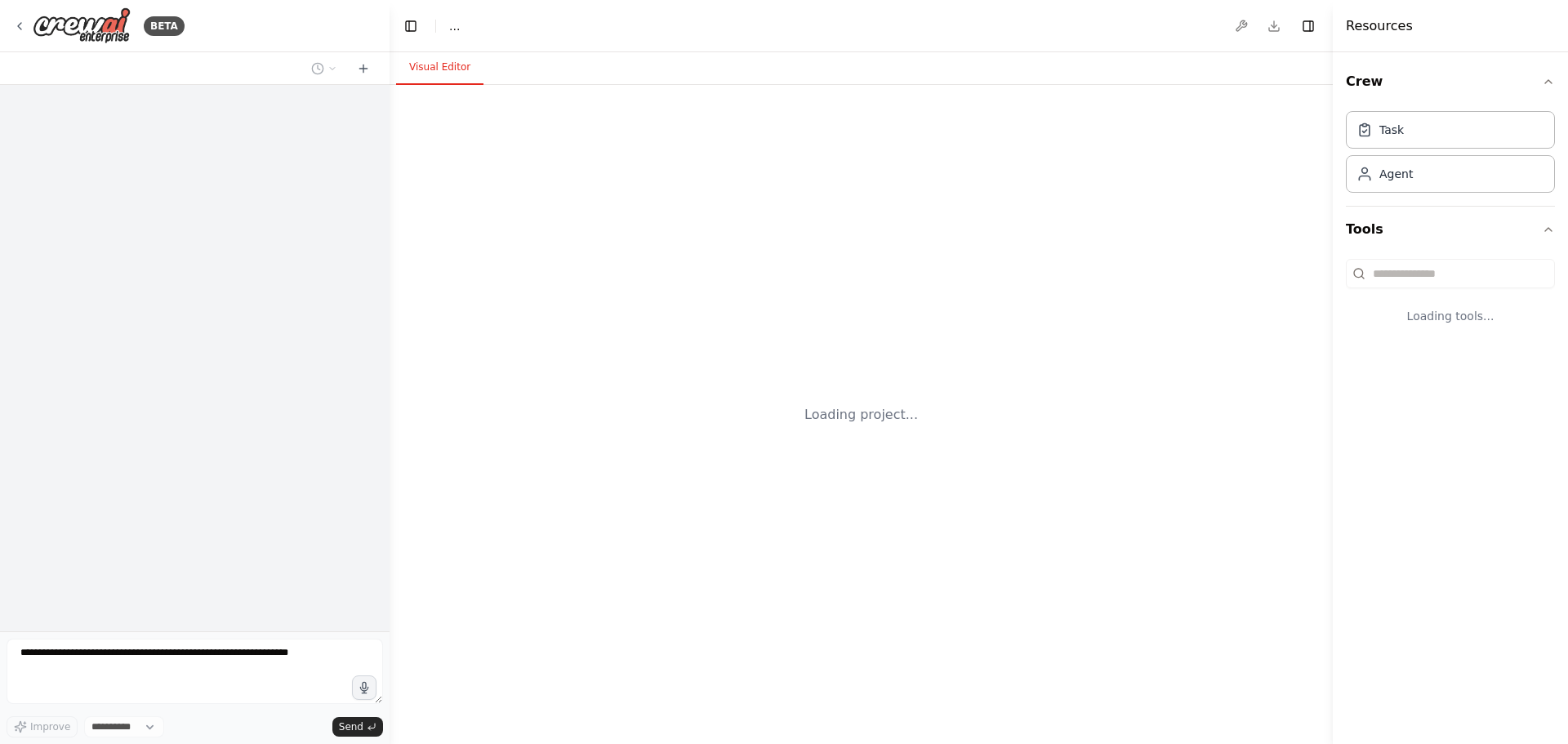
select select "****"
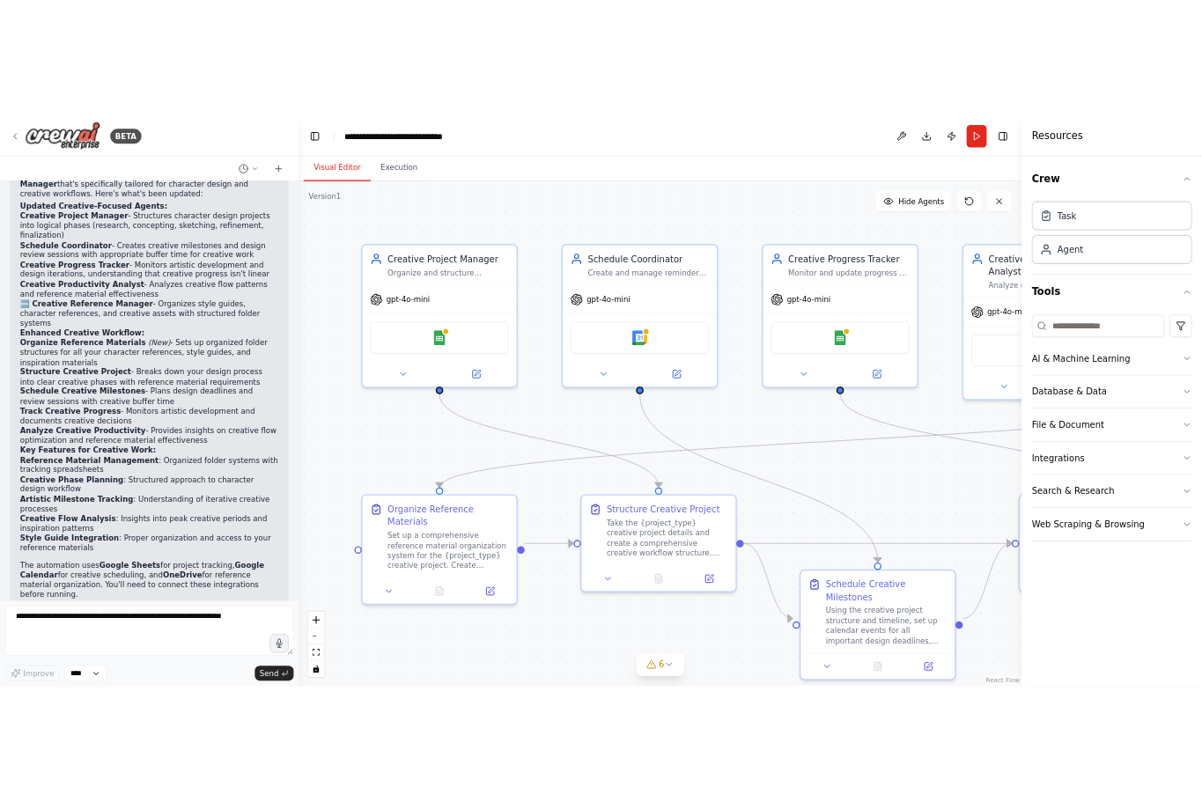
scroll to position [3286, 0]
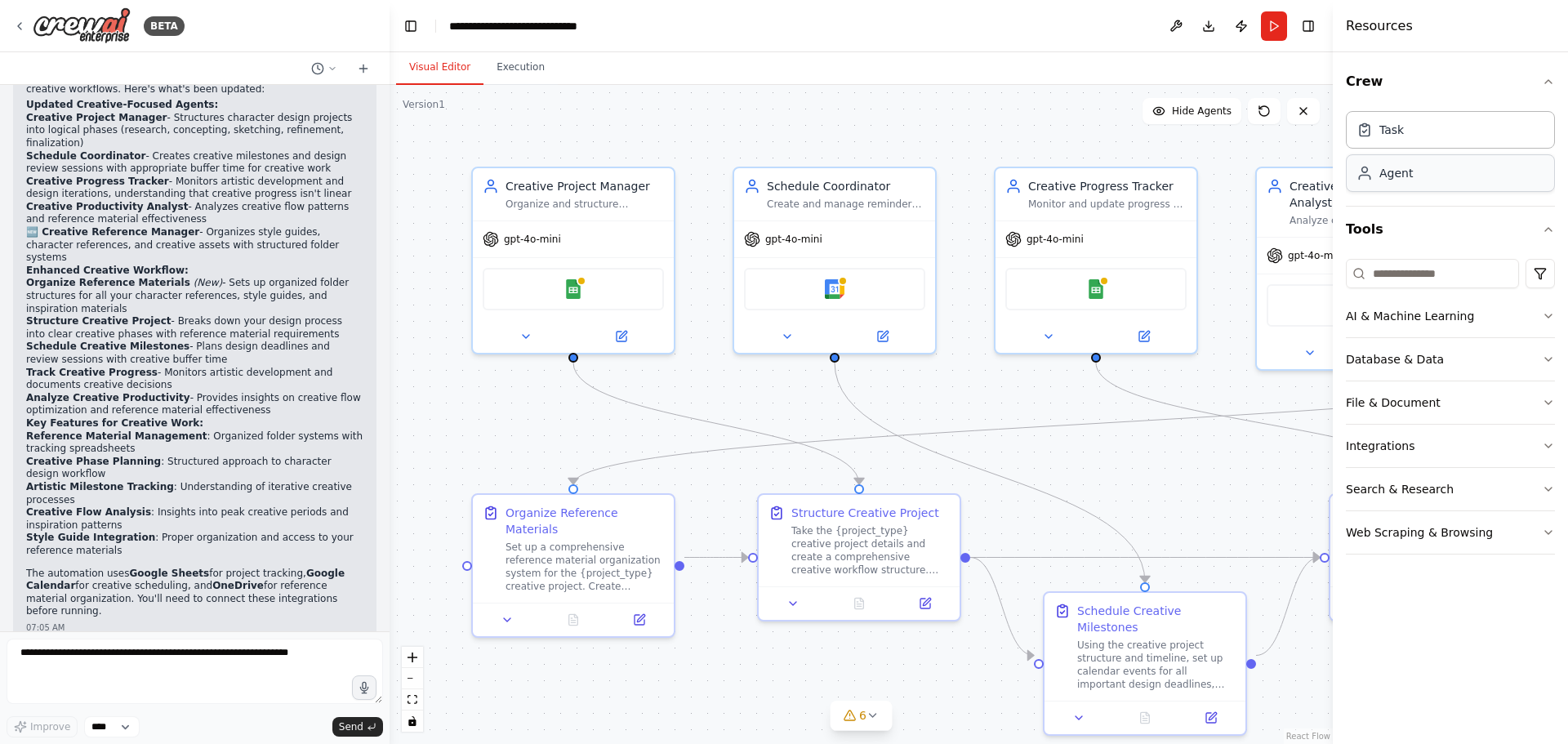
click at [1415, 180] on div "Agent" at bounding box center [1449, 173] width 209 height 38
click at [1406, 137] on div "Task" at bounding box center [1449, 129] width 209 height 38
click at [419, 24] on button "Toggle Left Sidebar" at bounding box center [411, 26] width 23 height 23
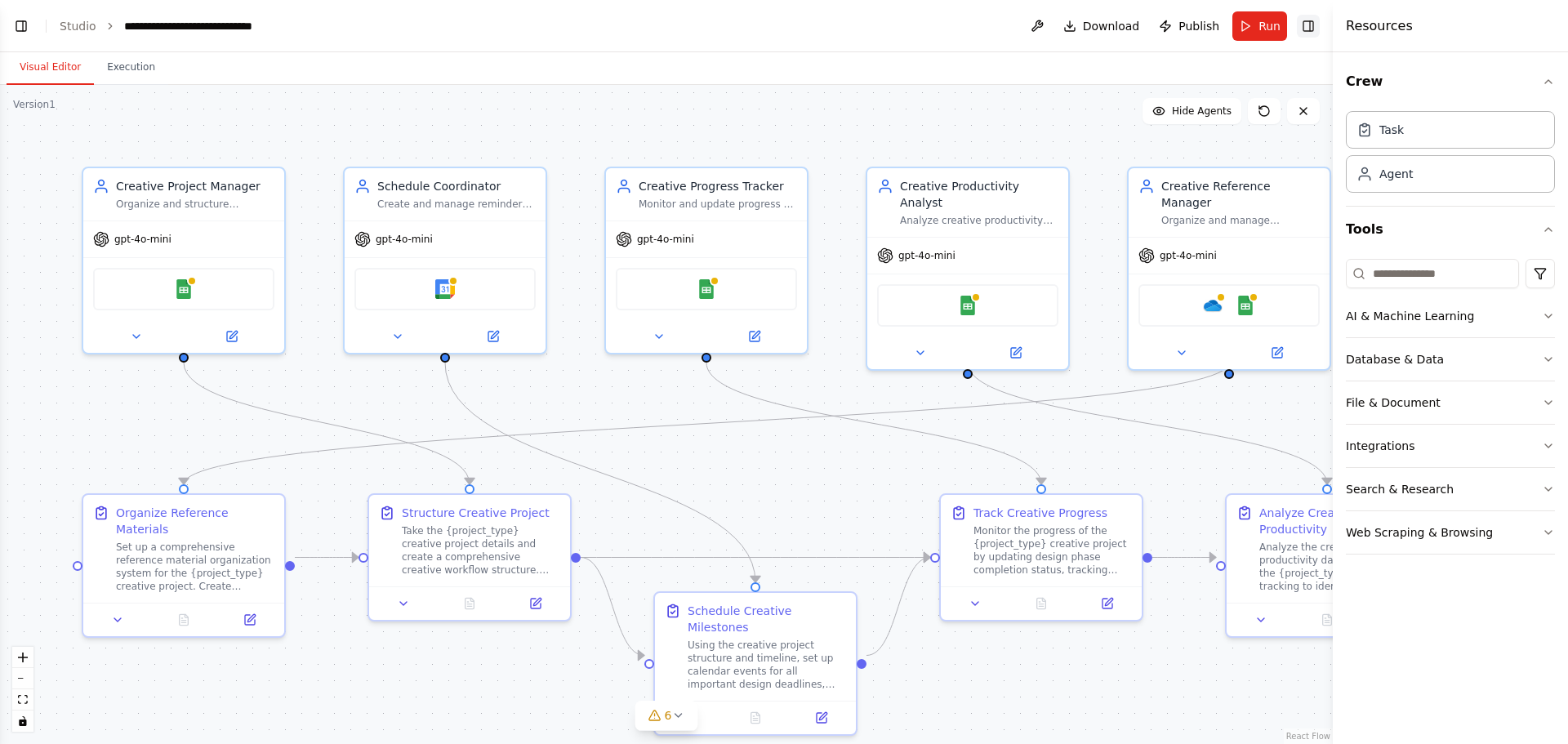
click at [1307, 20] on button "Toggle Right Sidebar" at bounding box center [1307, 26] width 23 height 23
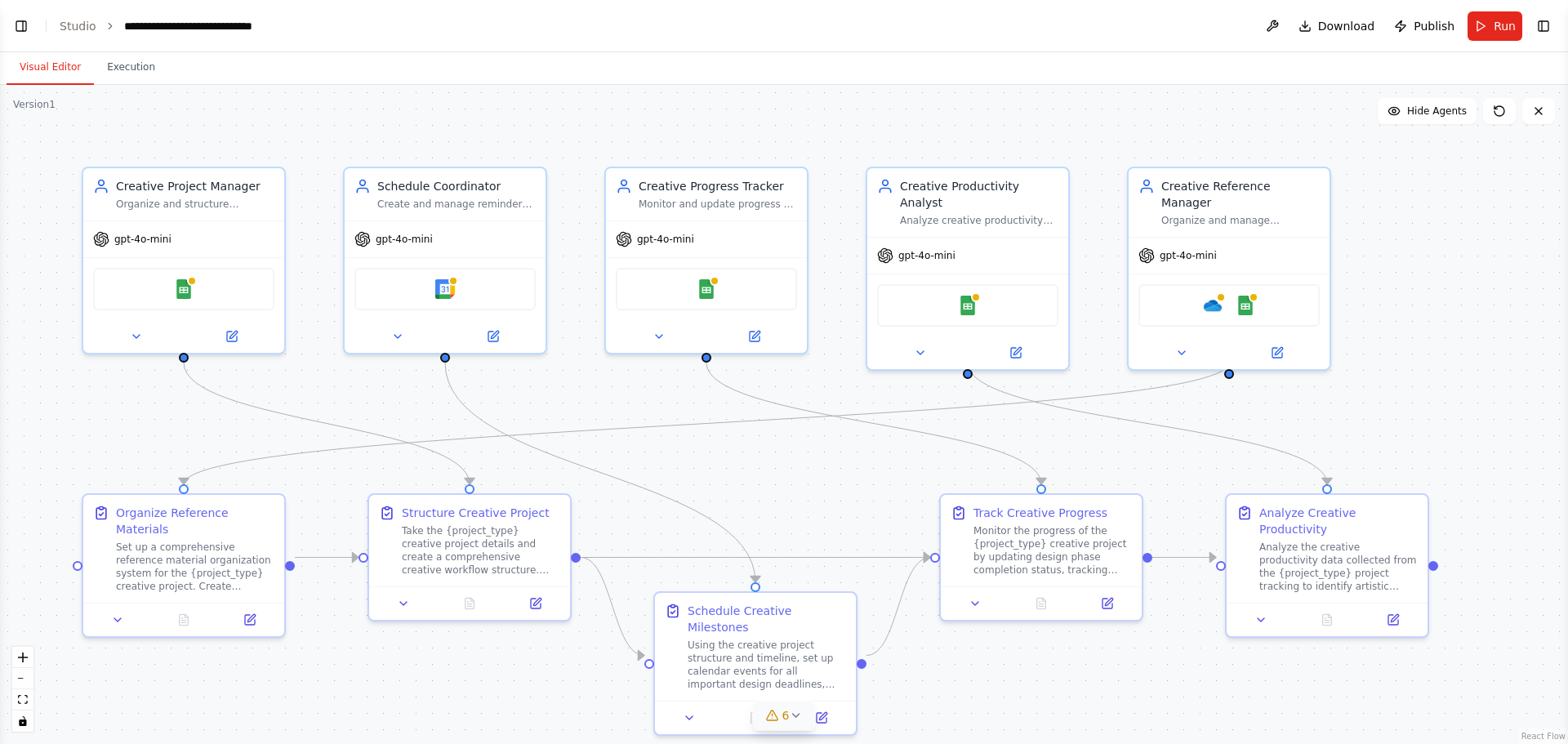
click at [795, 721] on icon at bounding box center [796, 715] width 13 height 13
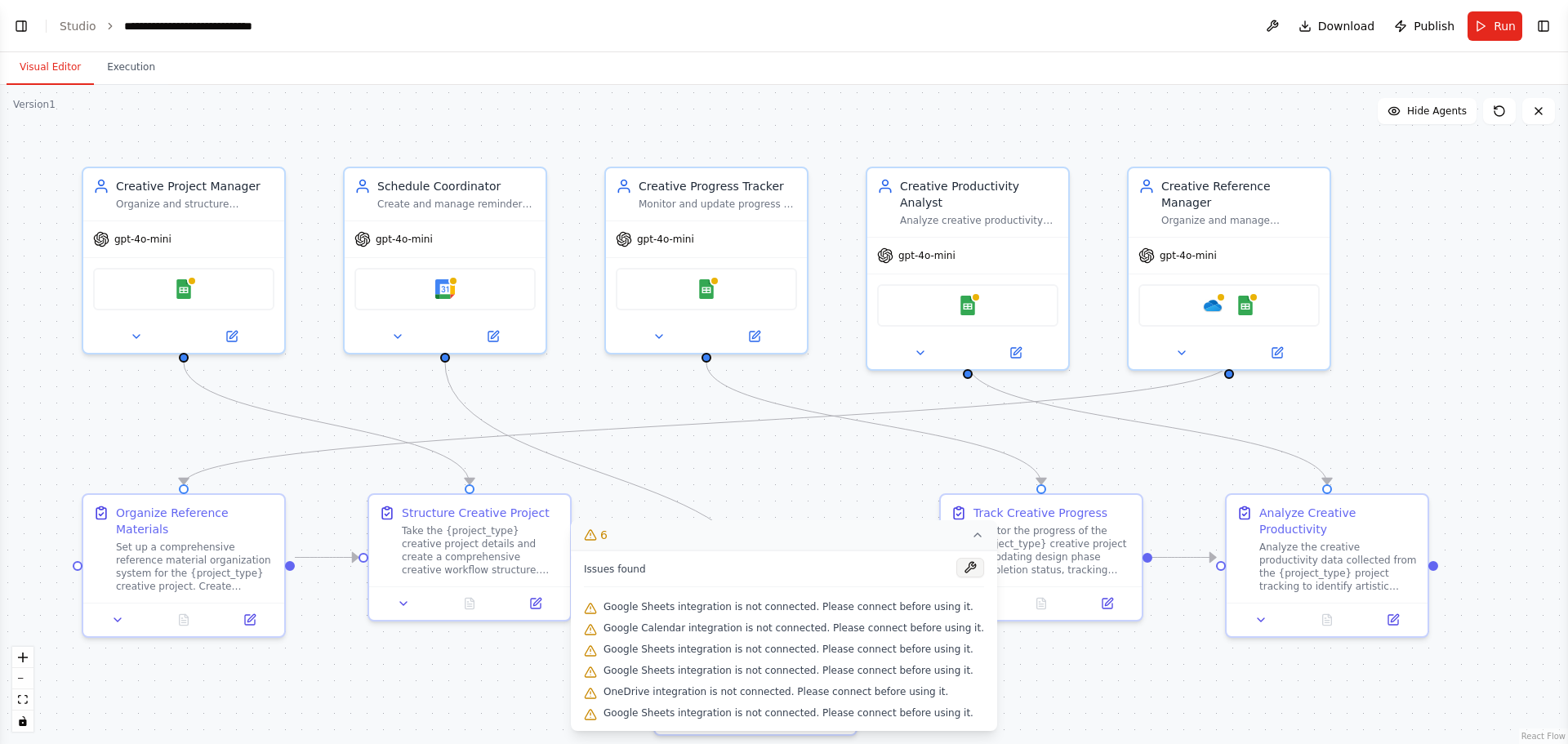
click at [956, 569] on button at bounding box center [970, 567] width 28 height 19
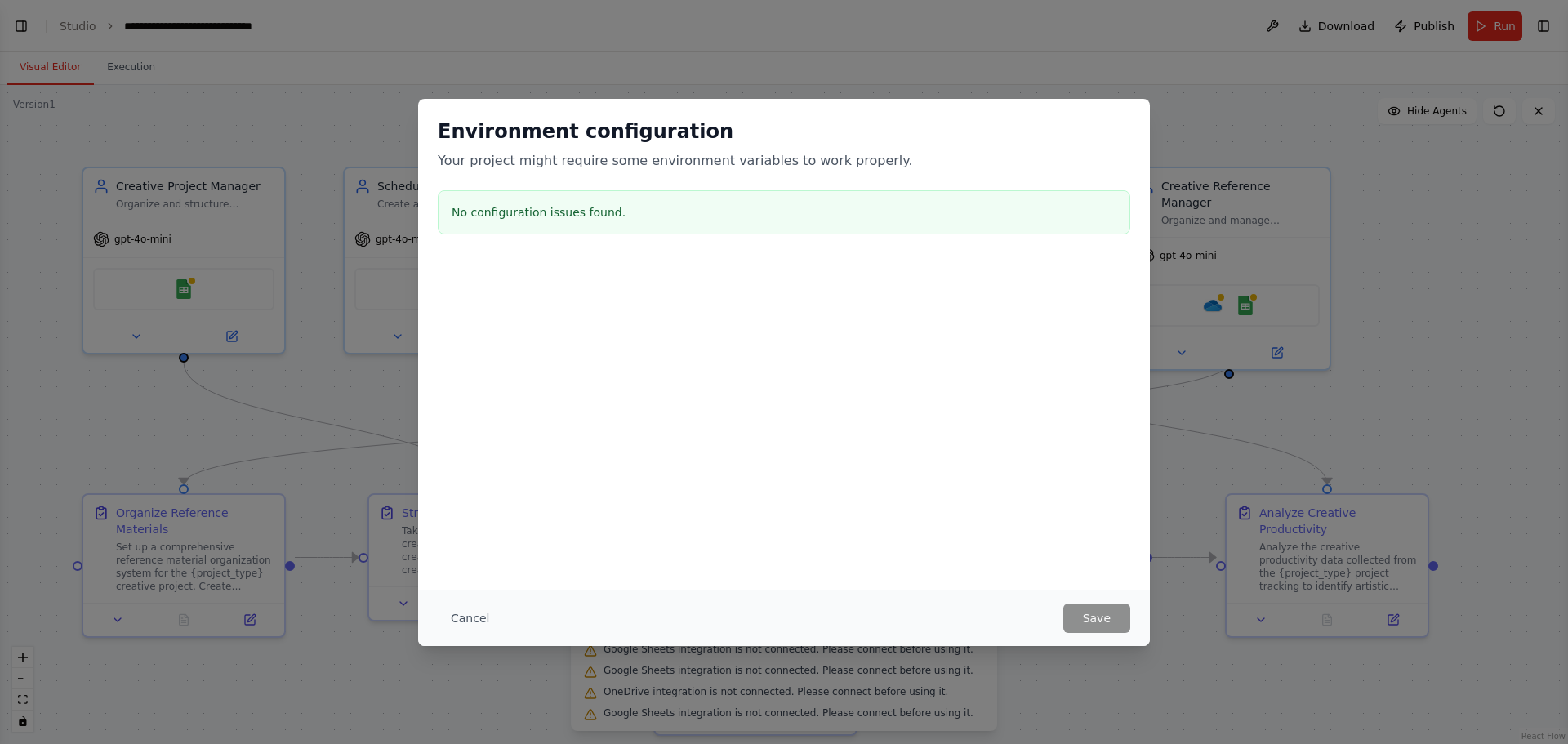
click at [1103, 668] on div "Environment configuration Your project might require some environment variables…" at bounding box center [784, 372] width 1568 height 744
click at [464, 615] on button "Cancel" at bounding box center [470, 619] width 65 height 30
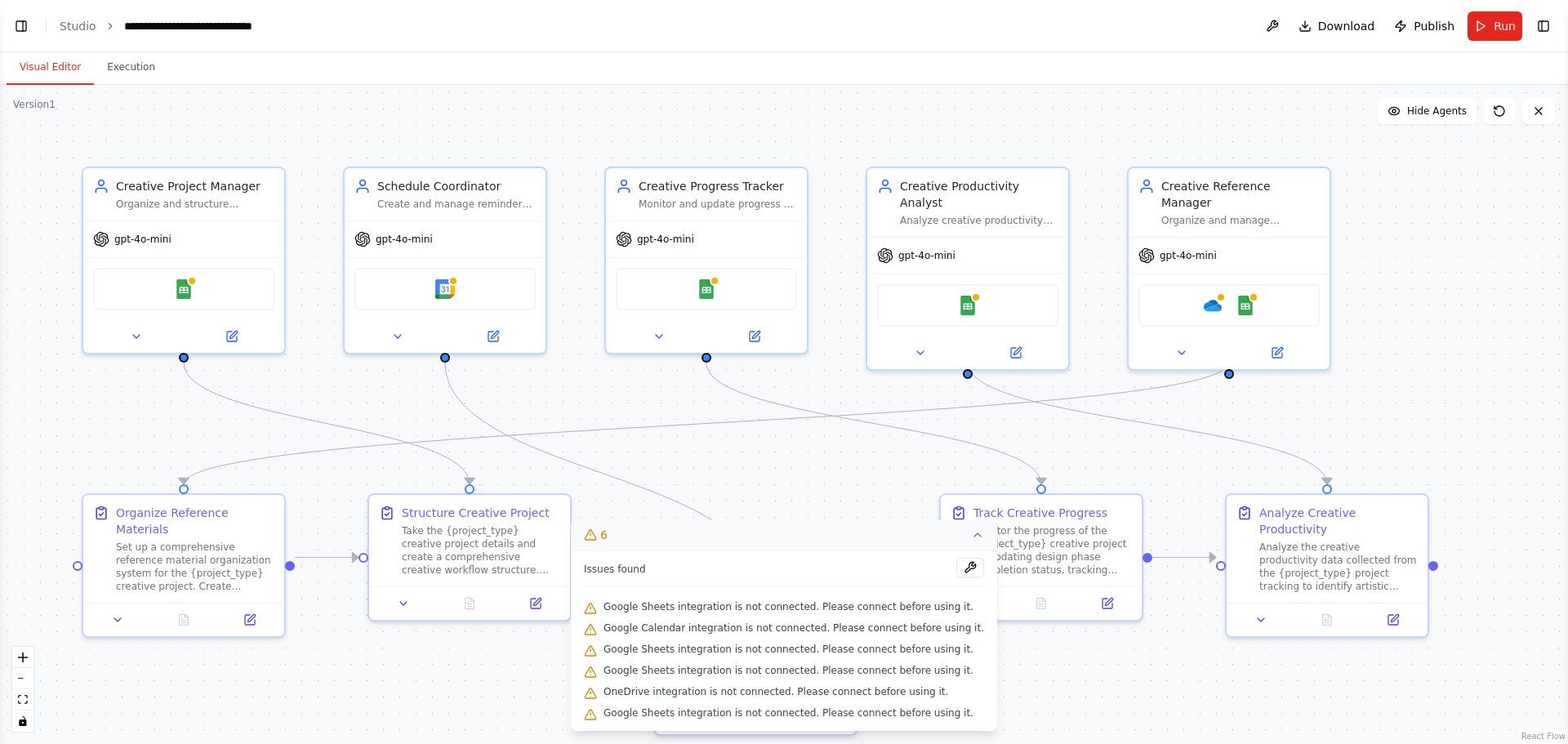
click at [699, 609] on span "Google Sheets integration is not connected. Please connect before using it." at bounding box center [788, 607] width 370 height 13
click at [597, 536] on icon at bounding box center [591, 535] width 13 height 13
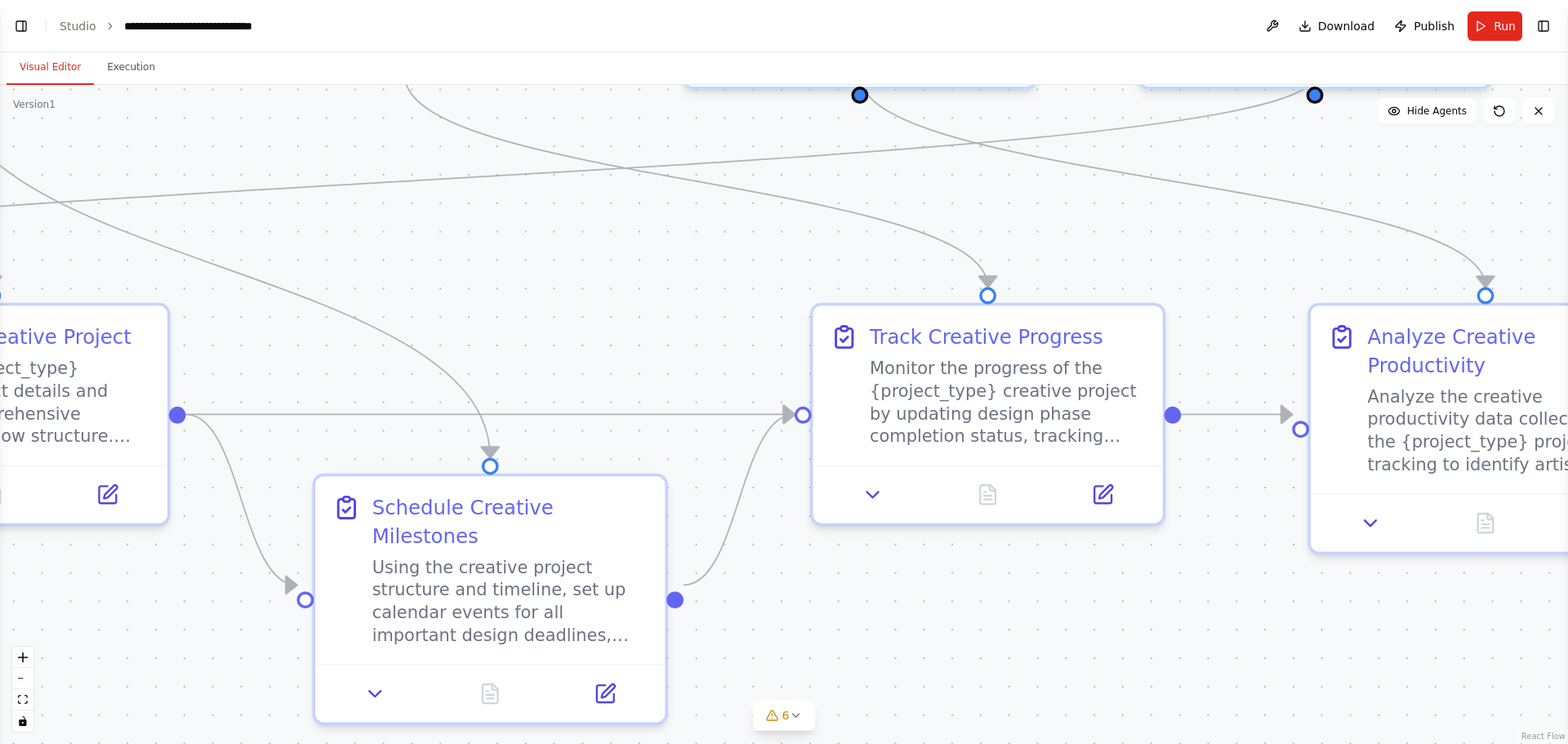
drag, startPoint x: 1065, startPoint y: 693, endPoint x: 814, endPoint y: 654, distance: 254.0
click at [826, 653] on div ".deletable-edge-delete-btn { width: 20px; height: 20px; border: 0px solid #ffff…" at bounding box center [784, 415] width 1568 height 660
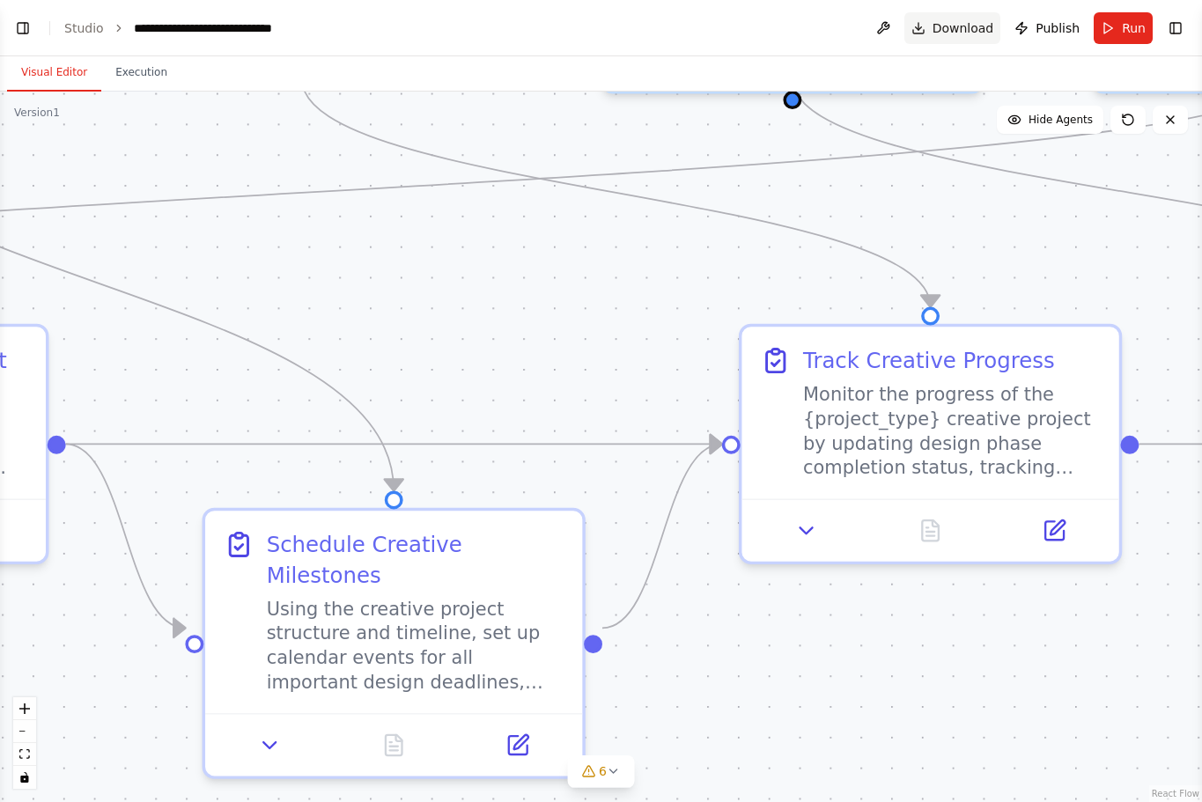
click at [955, 32] on span "Download" at bounding box center [964, 28] width 62 height 18
click at [958, 33] on span "Download" at bounding box center [964, 28] width 62 height 18
click at [955, 29] on span "Download" at bounding box center [964, 28] width 62 height 18
